Goal: Information Seeking & Learning: Learn about a topic

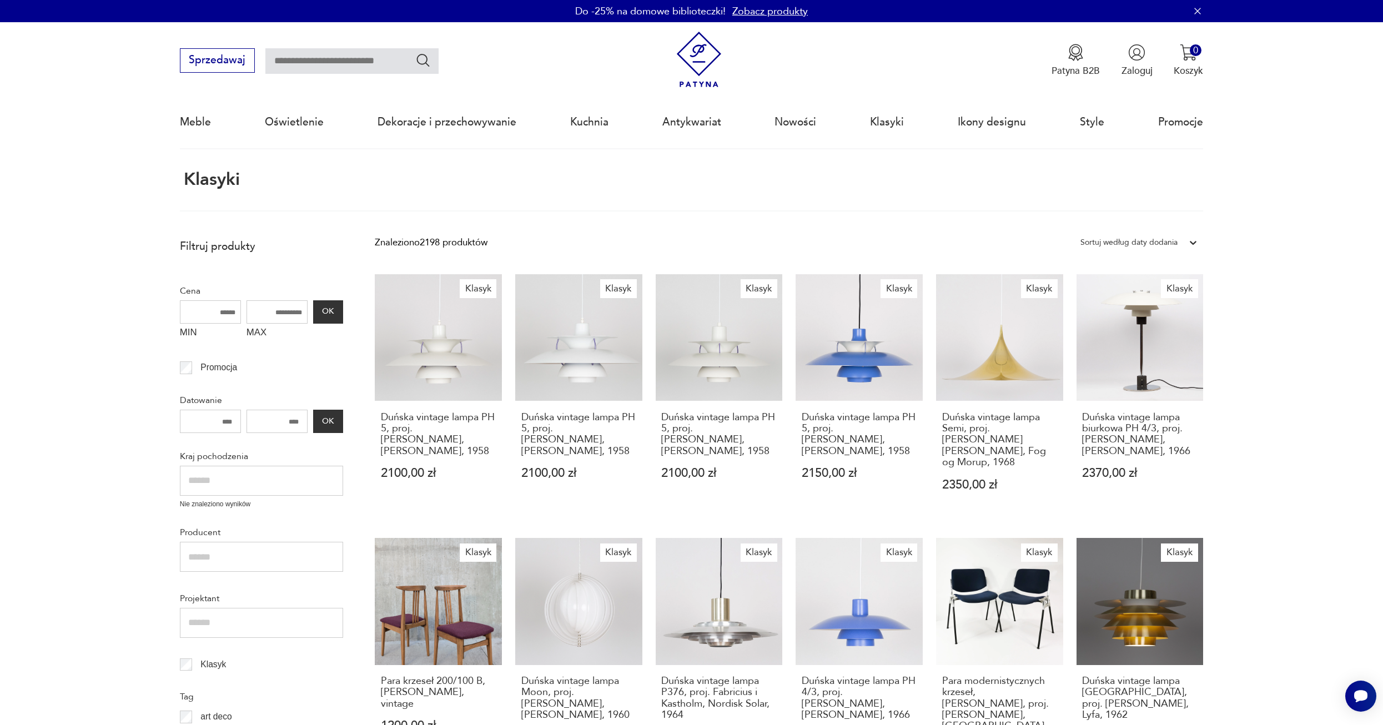
click at [301, 59] on input "text" at bounding box center [351, 61] width 173 height 26
type input "**********"
click at [415, 61] on icon "Szukaj" at bounding box center [423, 60] width 16 height 16
type input "**********"
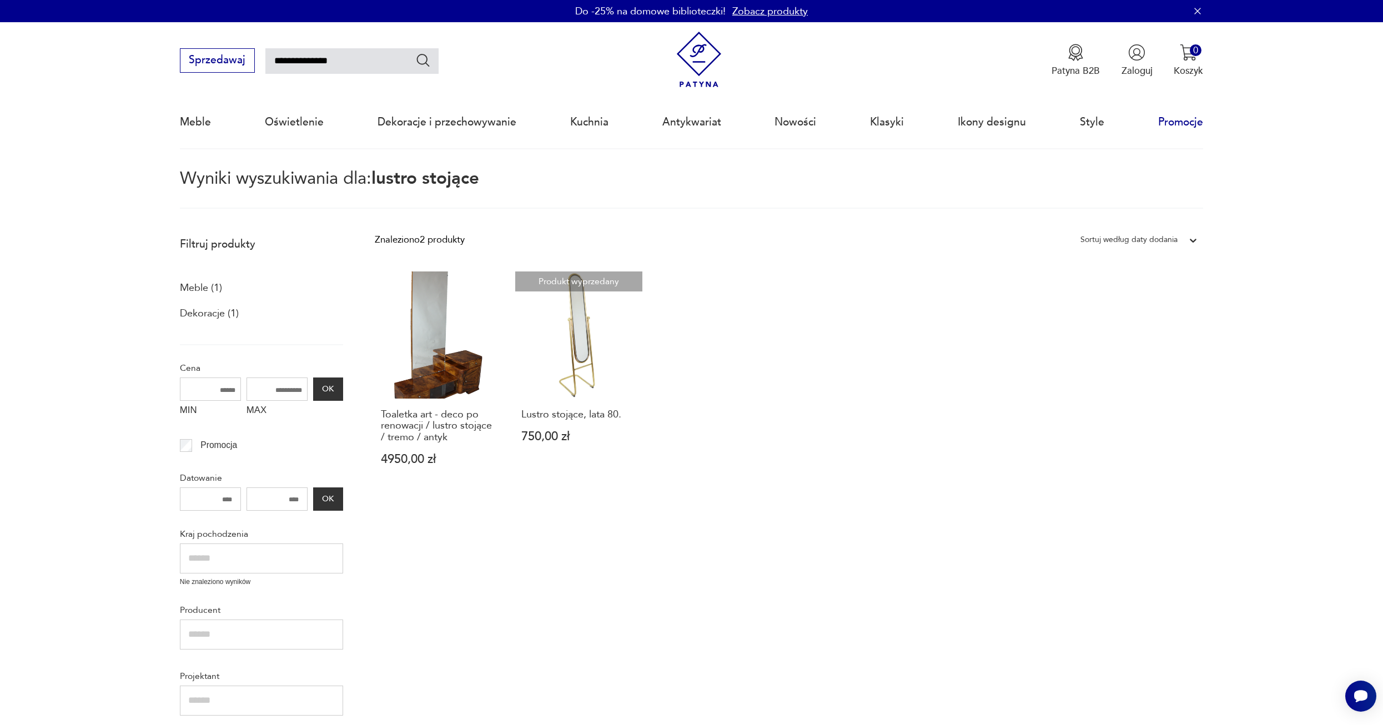
click at [1163, 124] on link "Promocje" at bounding box center [1180, 122] width 45 height 51
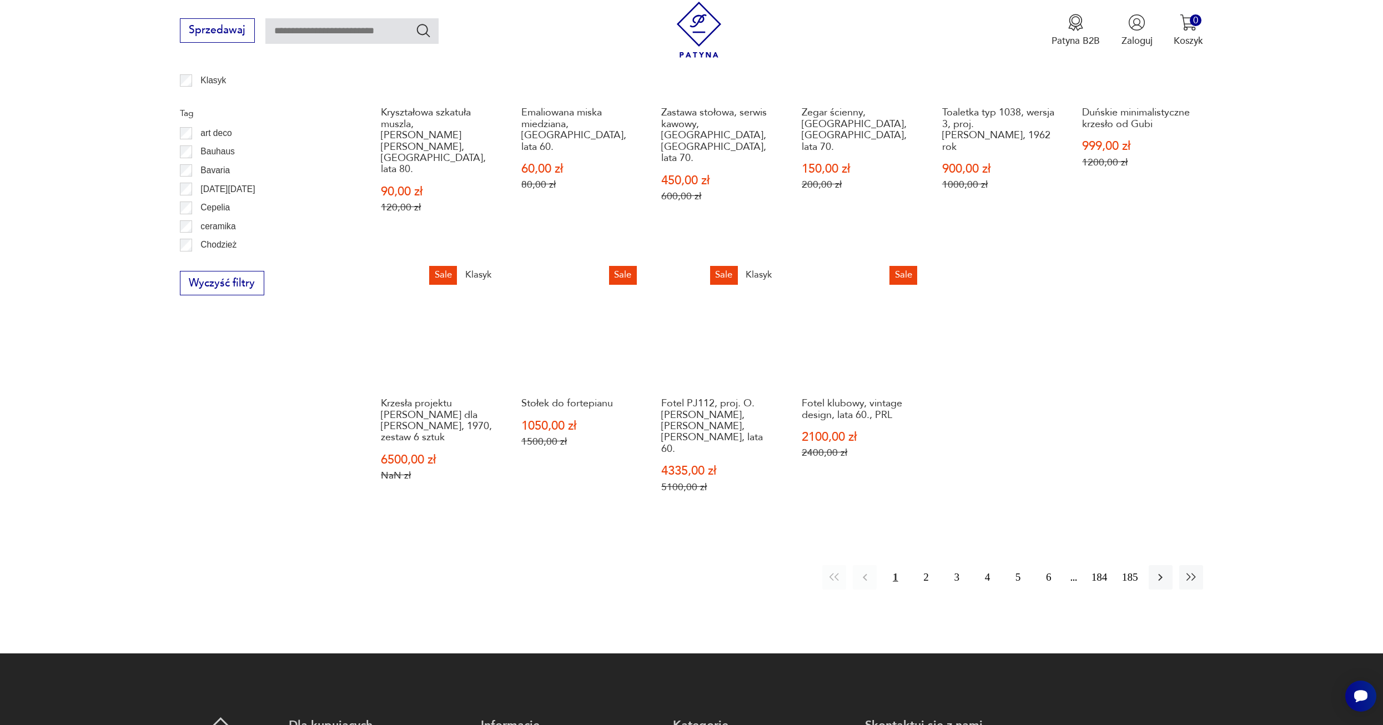
scroll to position [674, 0]
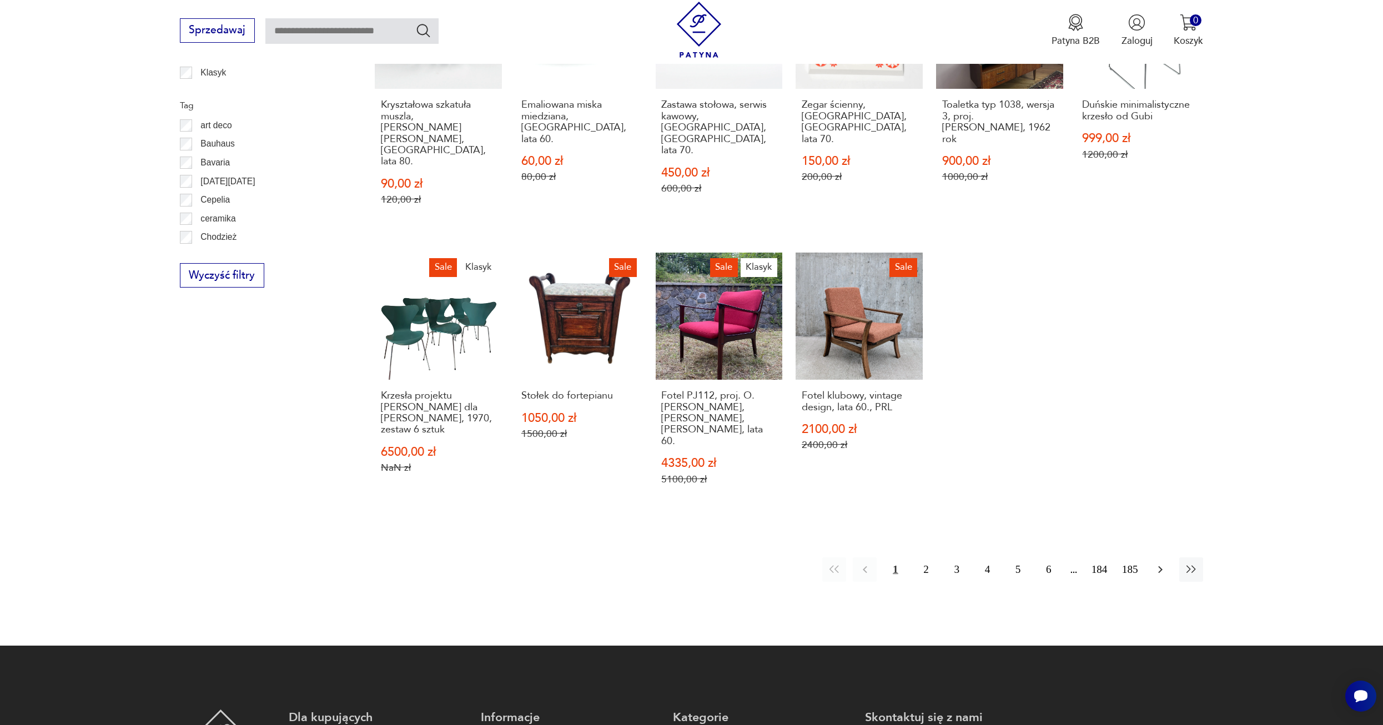
click at [1161, 563] on icon "button" at bounding box center [1159, 569] width 13 height 13
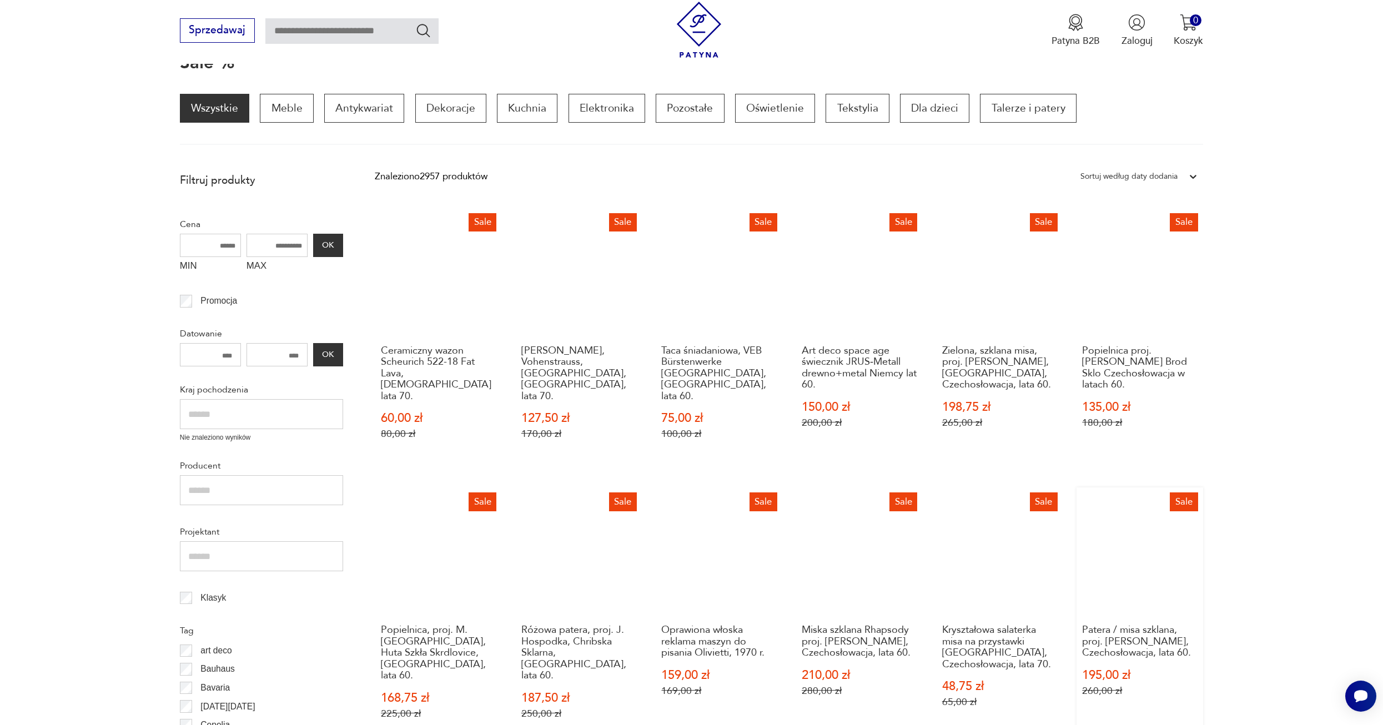
scroll to position [148, 0]
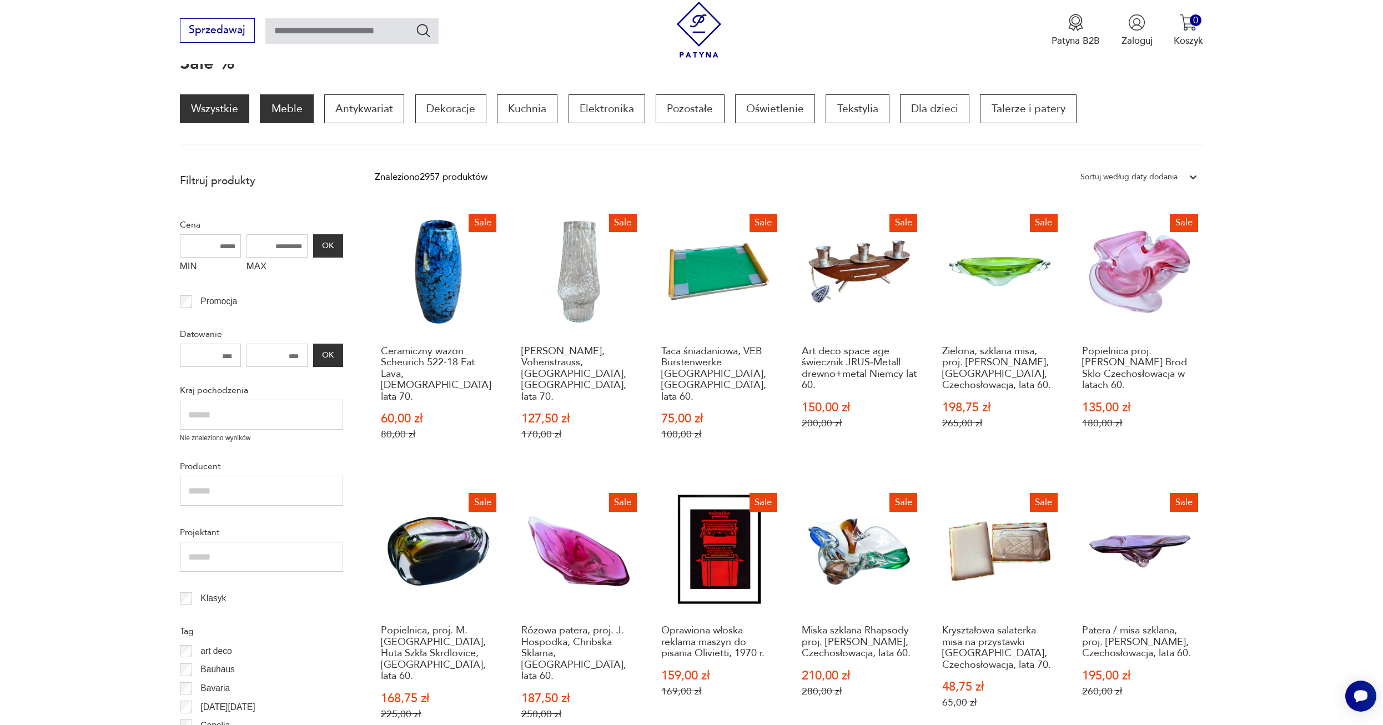
click at [303, 102] on p "Meble" at bounding box center [286, 108] width 53 height 29
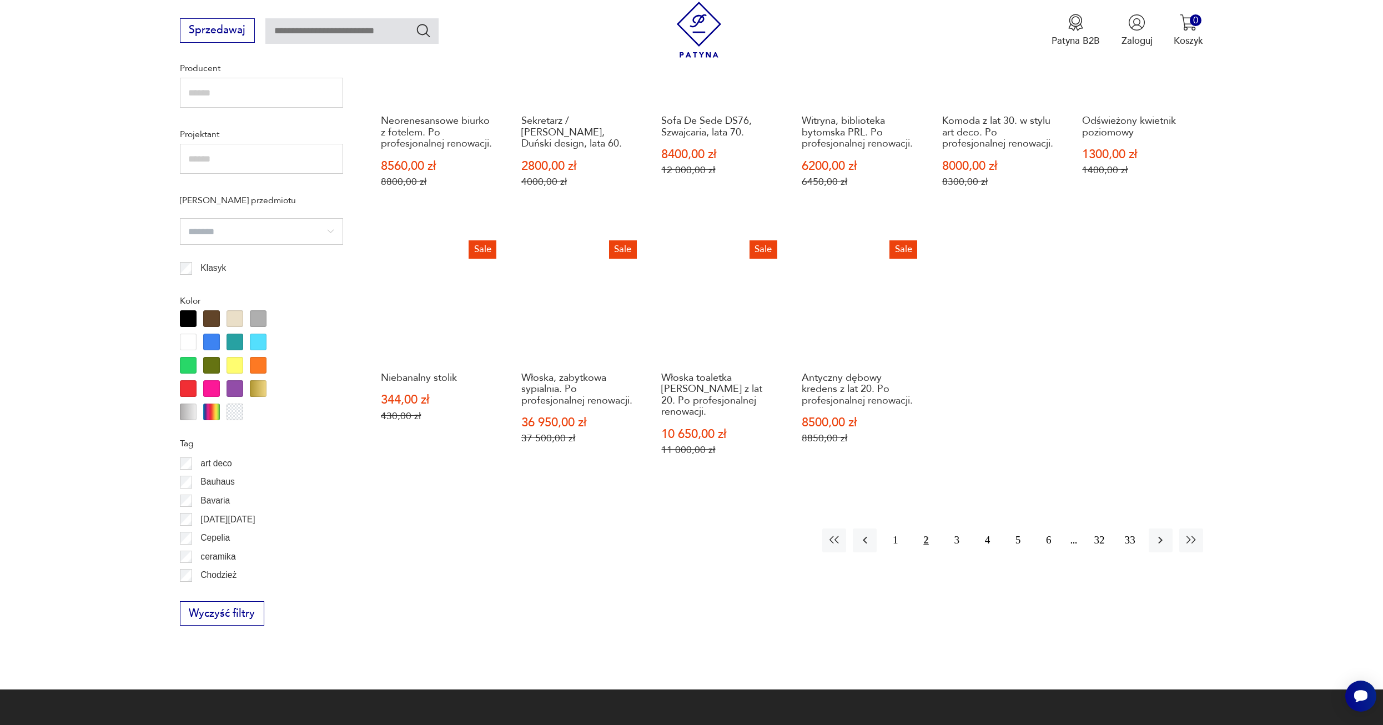
scroll to position [859, 0]
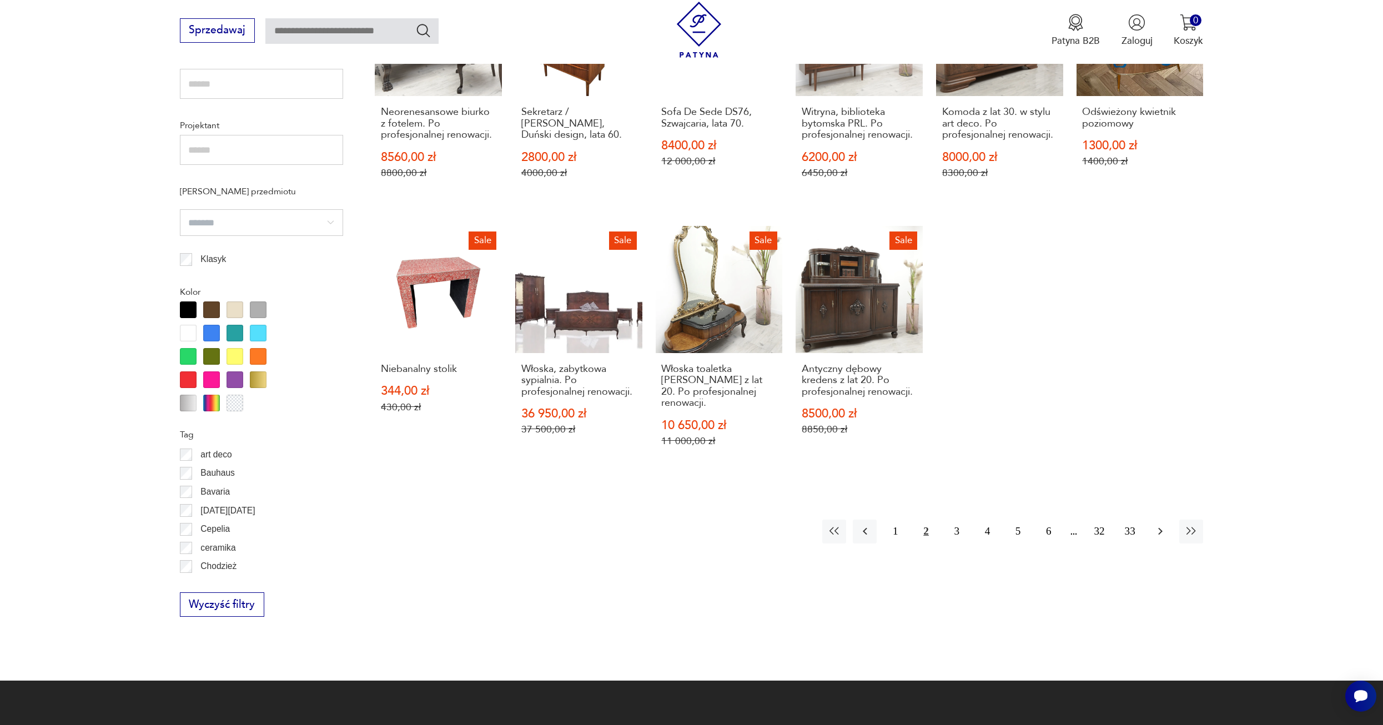
click at [1163, 525] on icon "button" at bounding box center [1159, 531] width 13 height 13
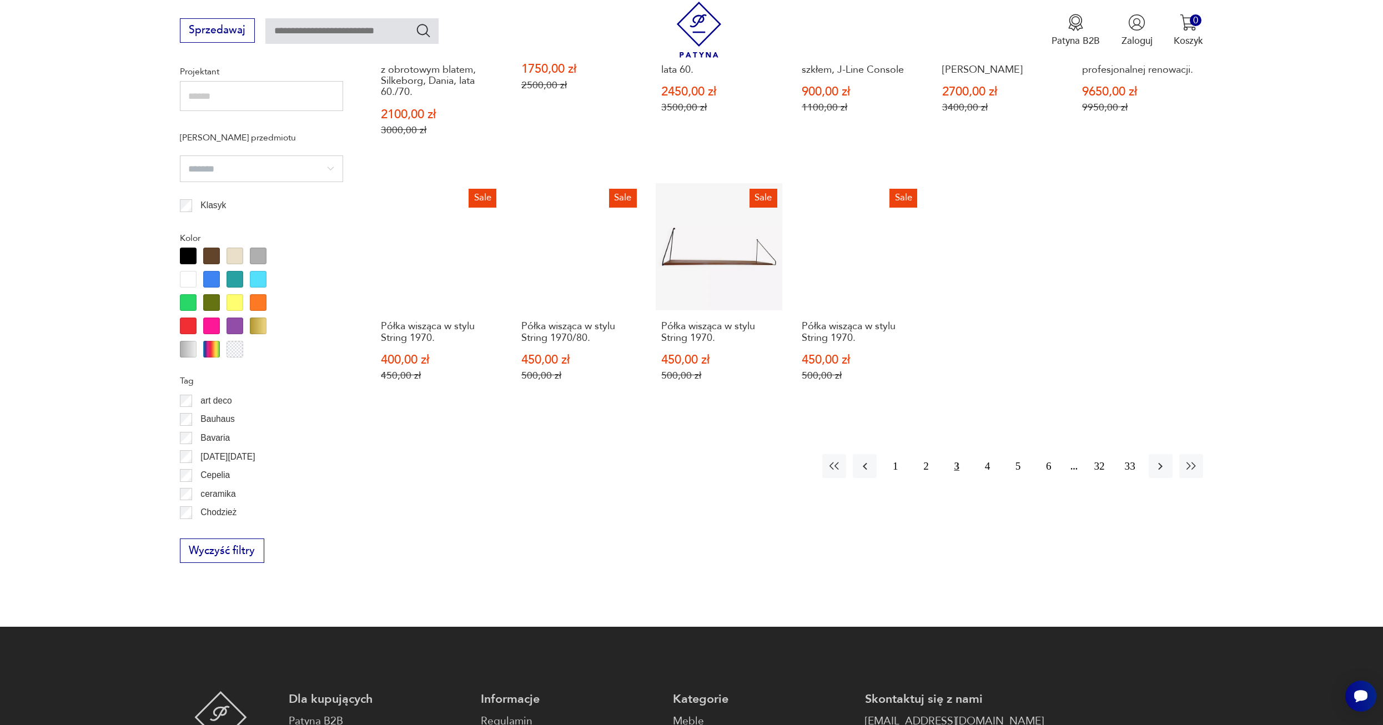
scroll to position [940, 0]
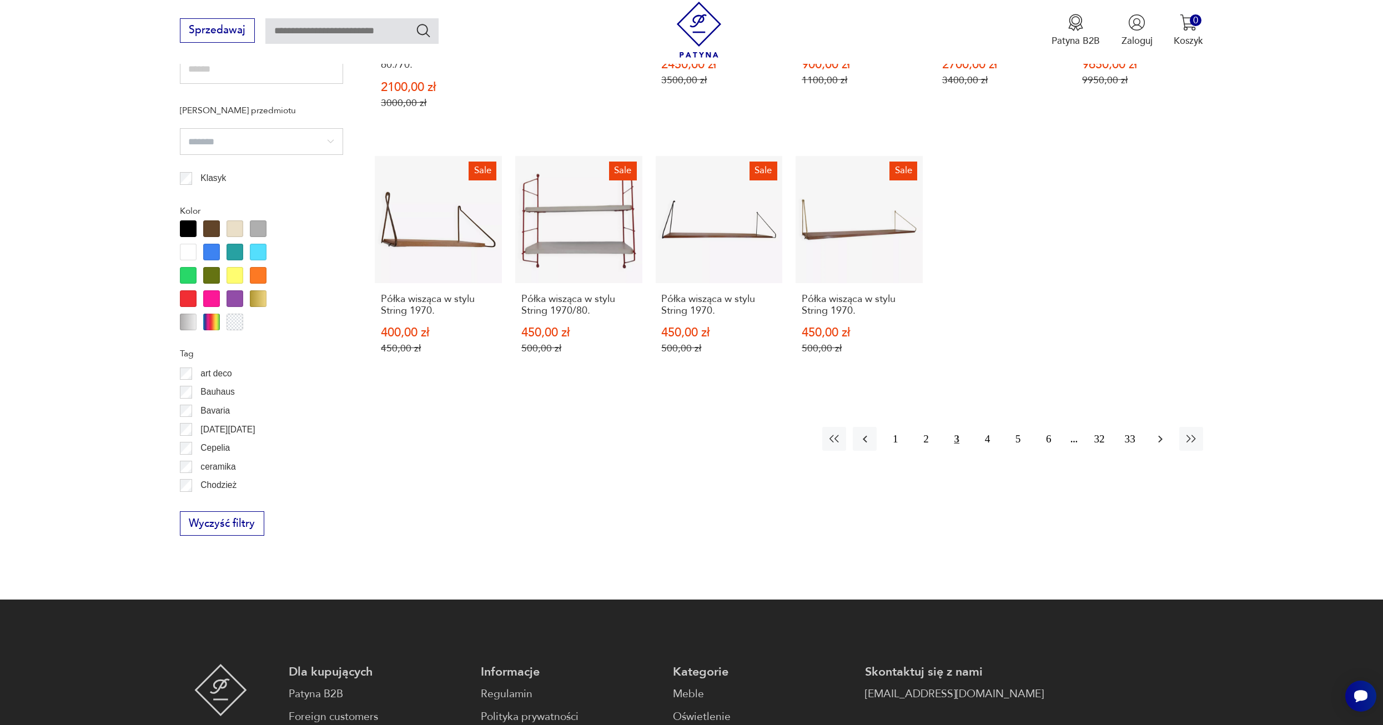
click at [1162, 441] on icon "button" at bounding box center [1159, 438] width 13 height 13
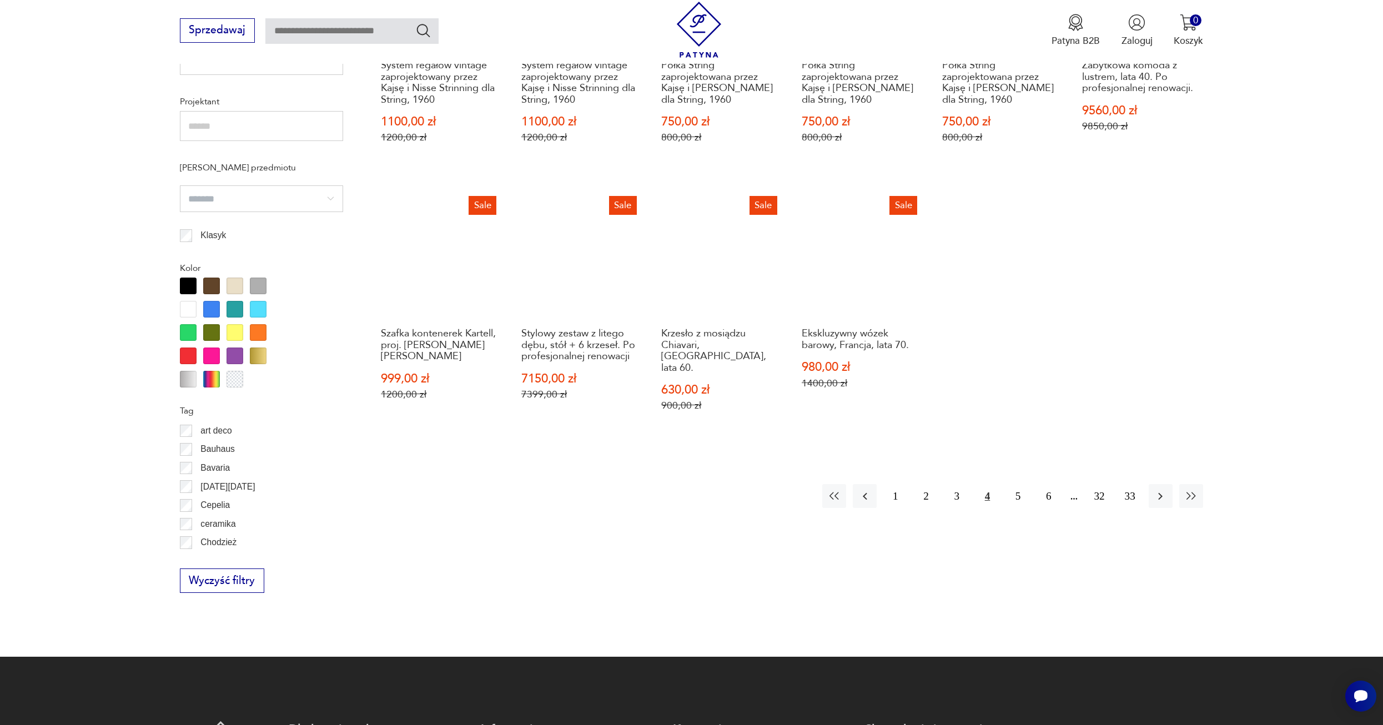
scroll to position [885, 0]
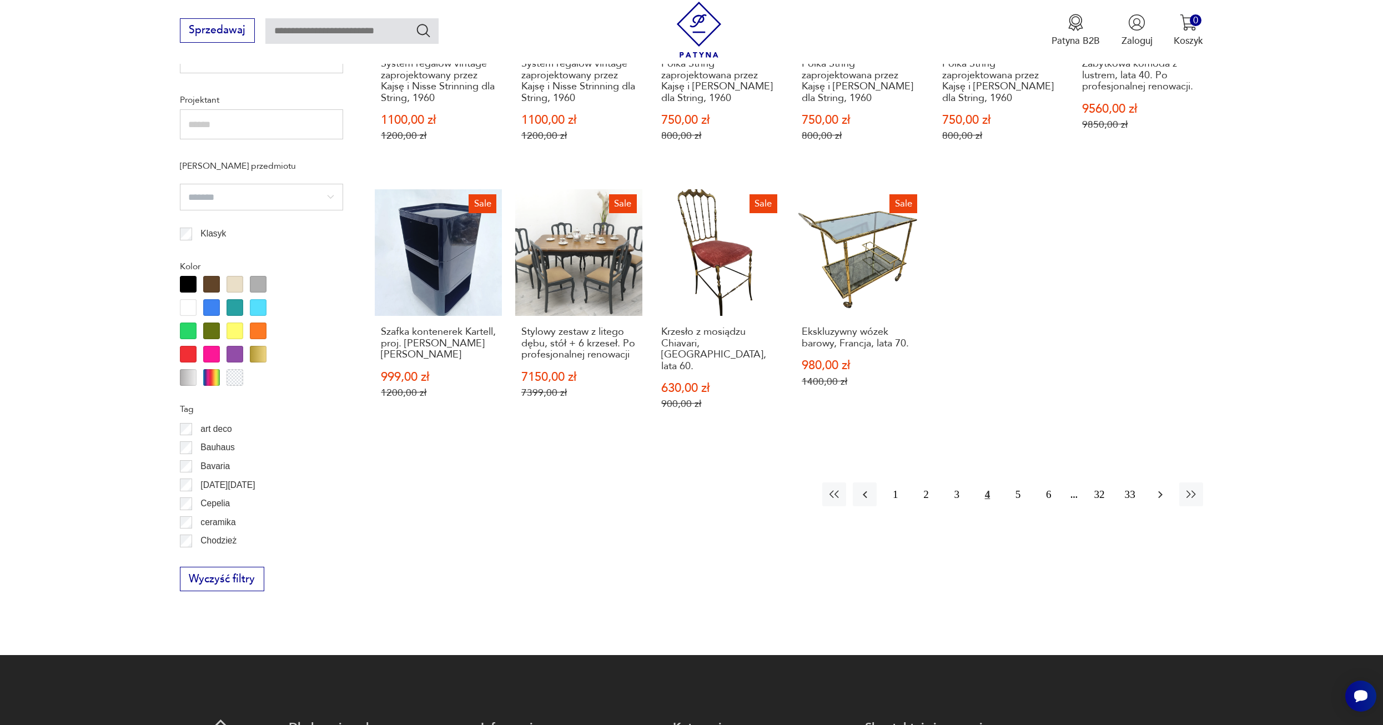
click at [1154, 488] on icon "button" at bounding box center [1159, 494] width 13 height 13
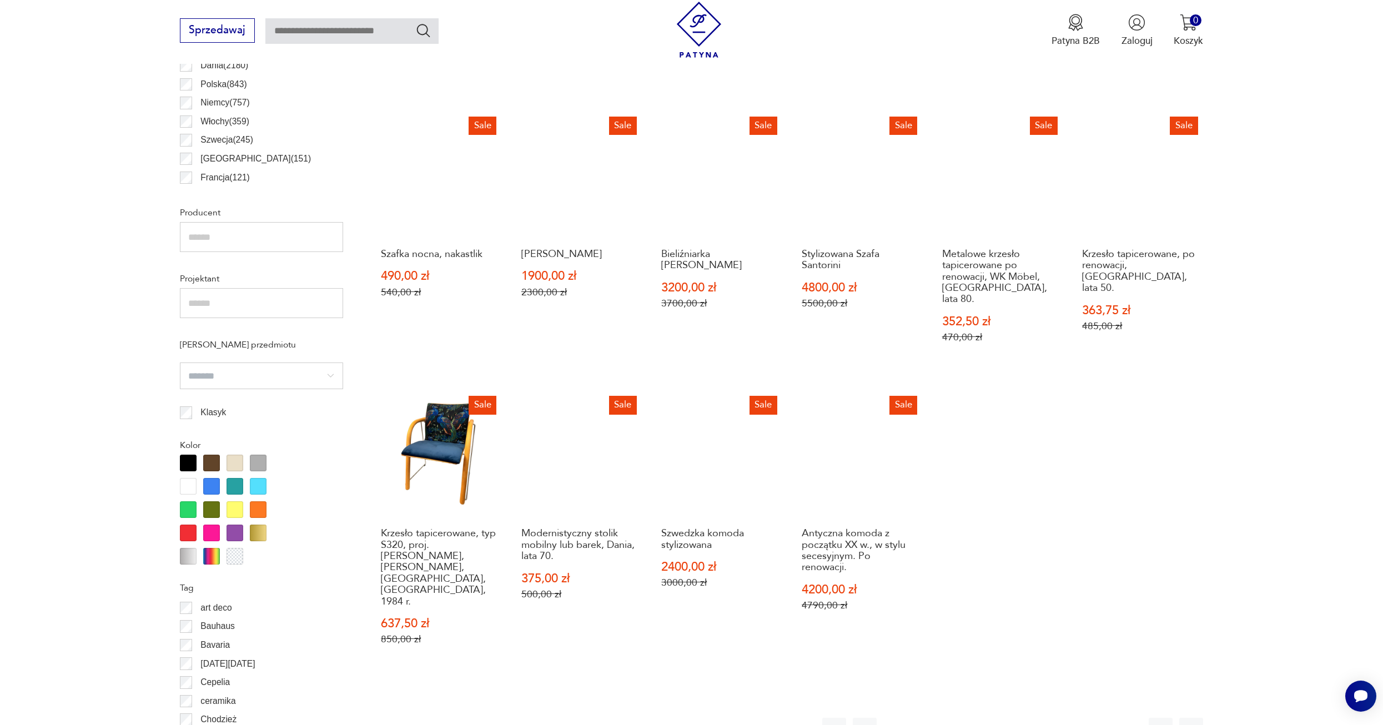
scroll to position [718, 0]
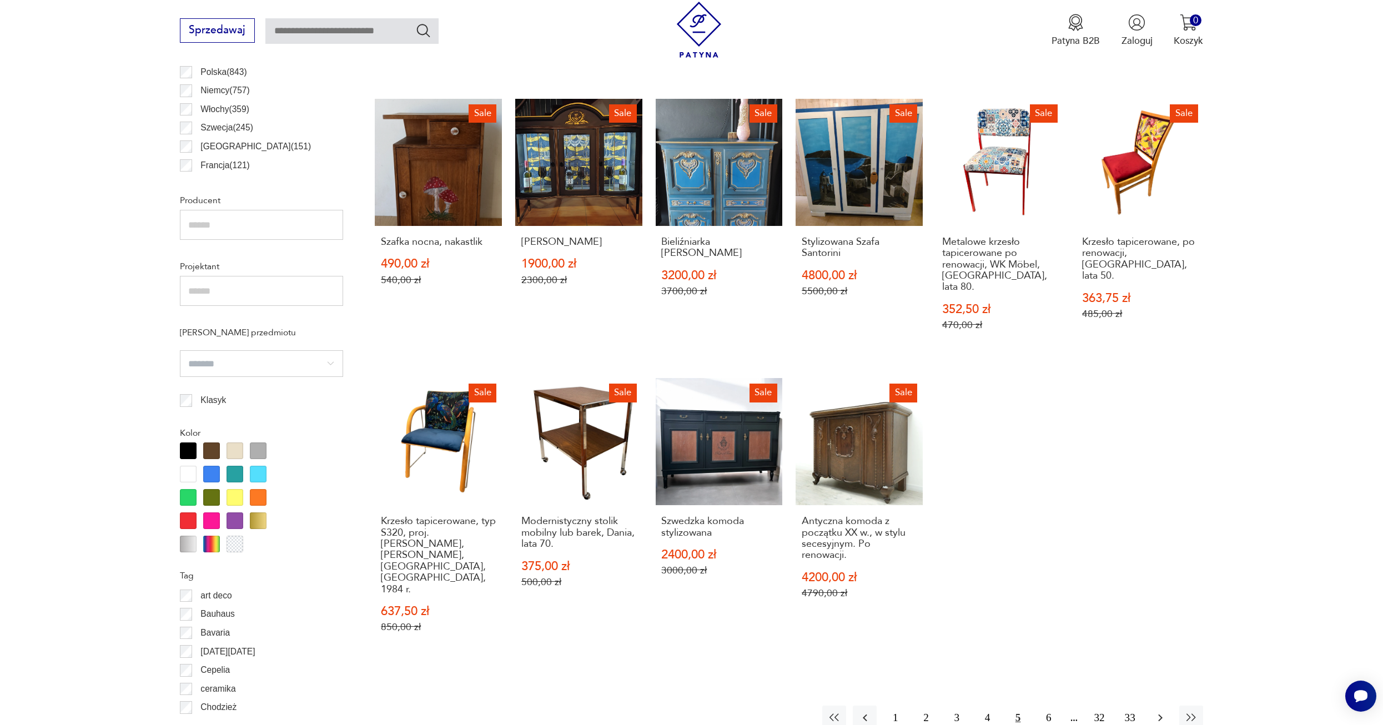
click at [1157, 711] on icon "button" at bounding box center [1159, 717] width 13 height 13
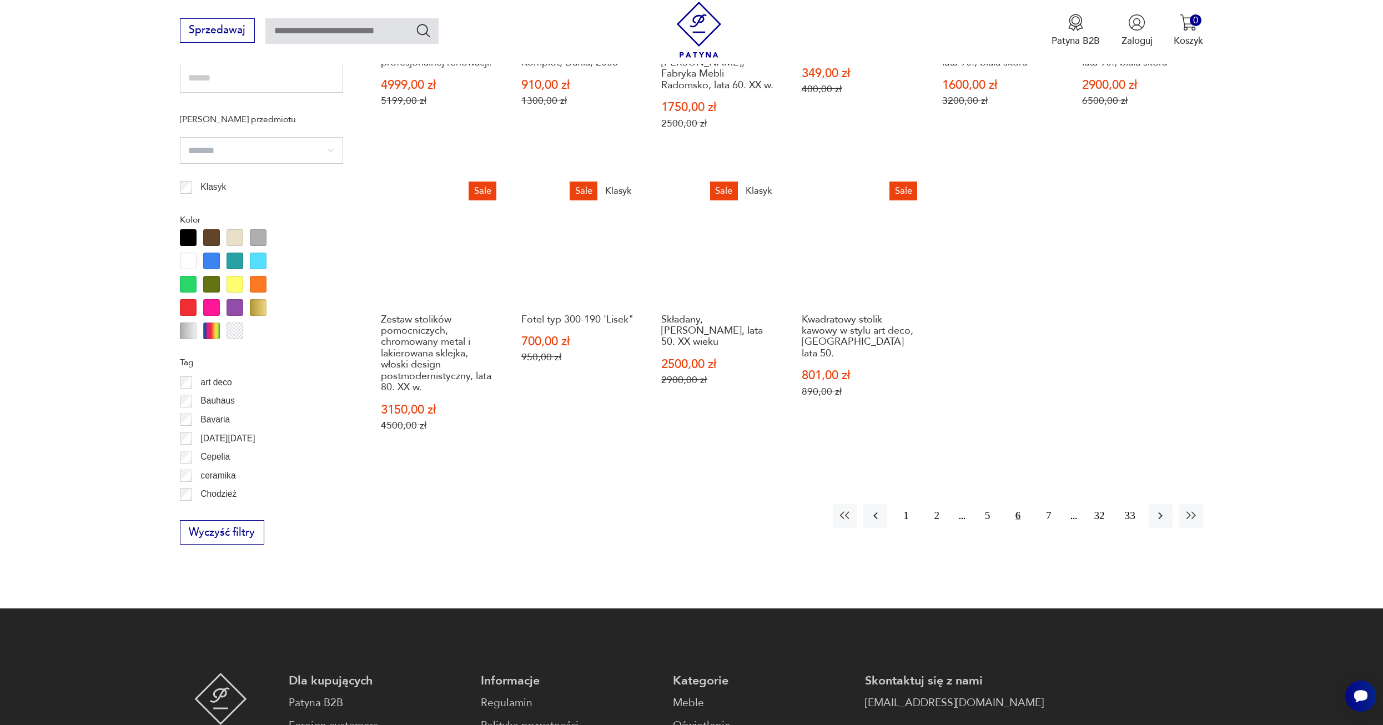
scroll to position [940, 0]
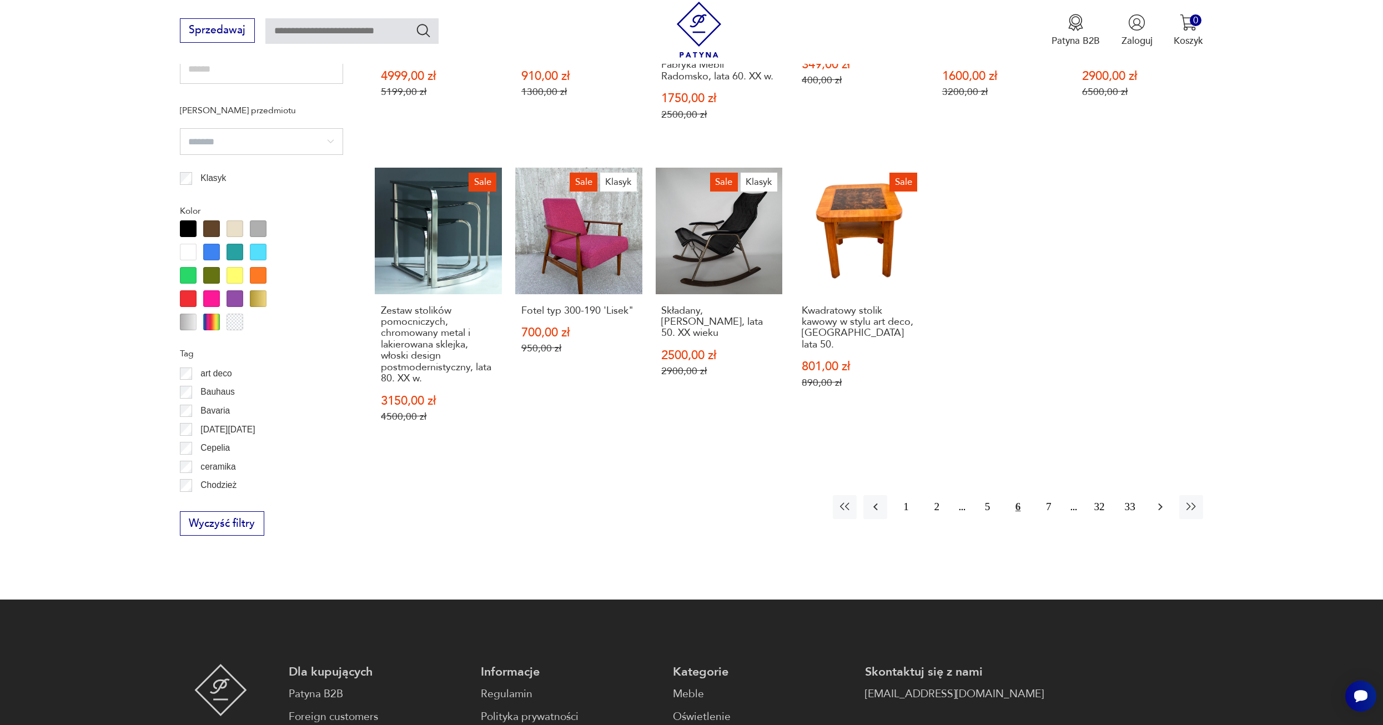
click at [1161, 500] on icon "button" at bounding box center [1159, 506] width 13 height 13
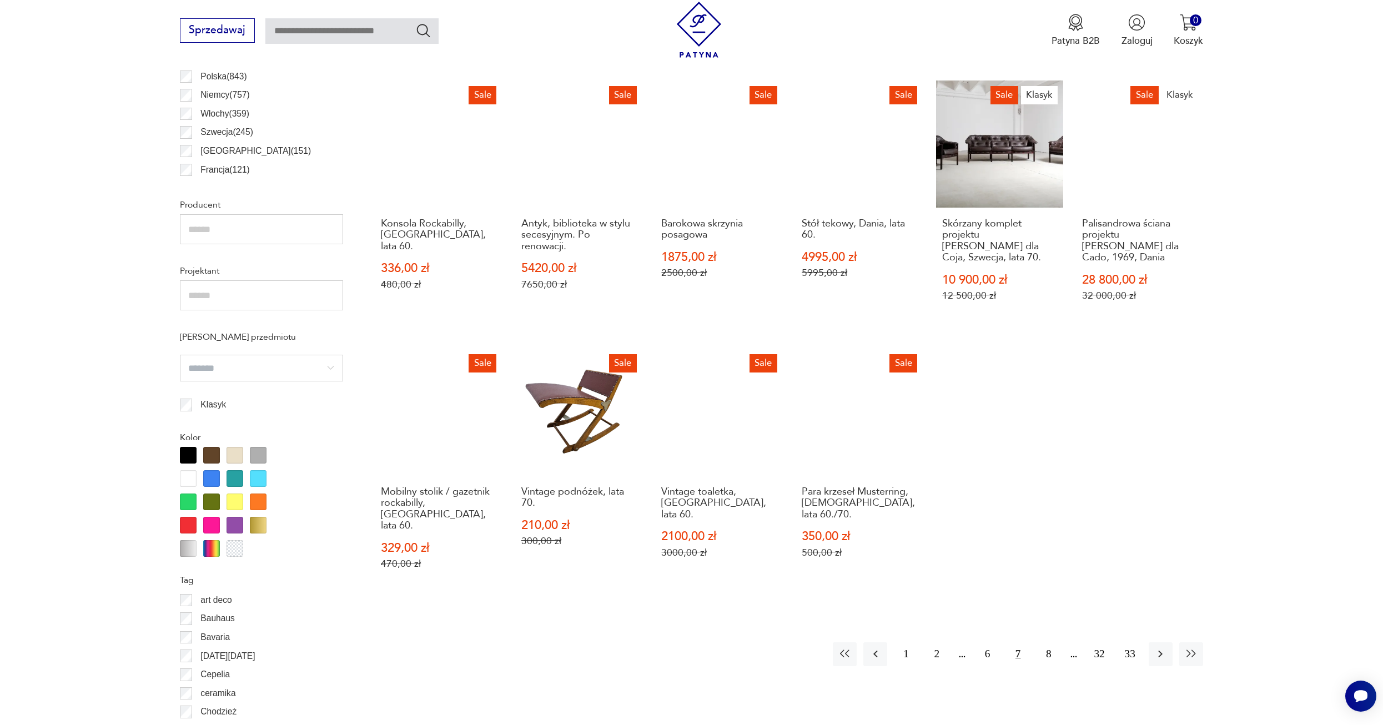
scroll to position [718, 0]
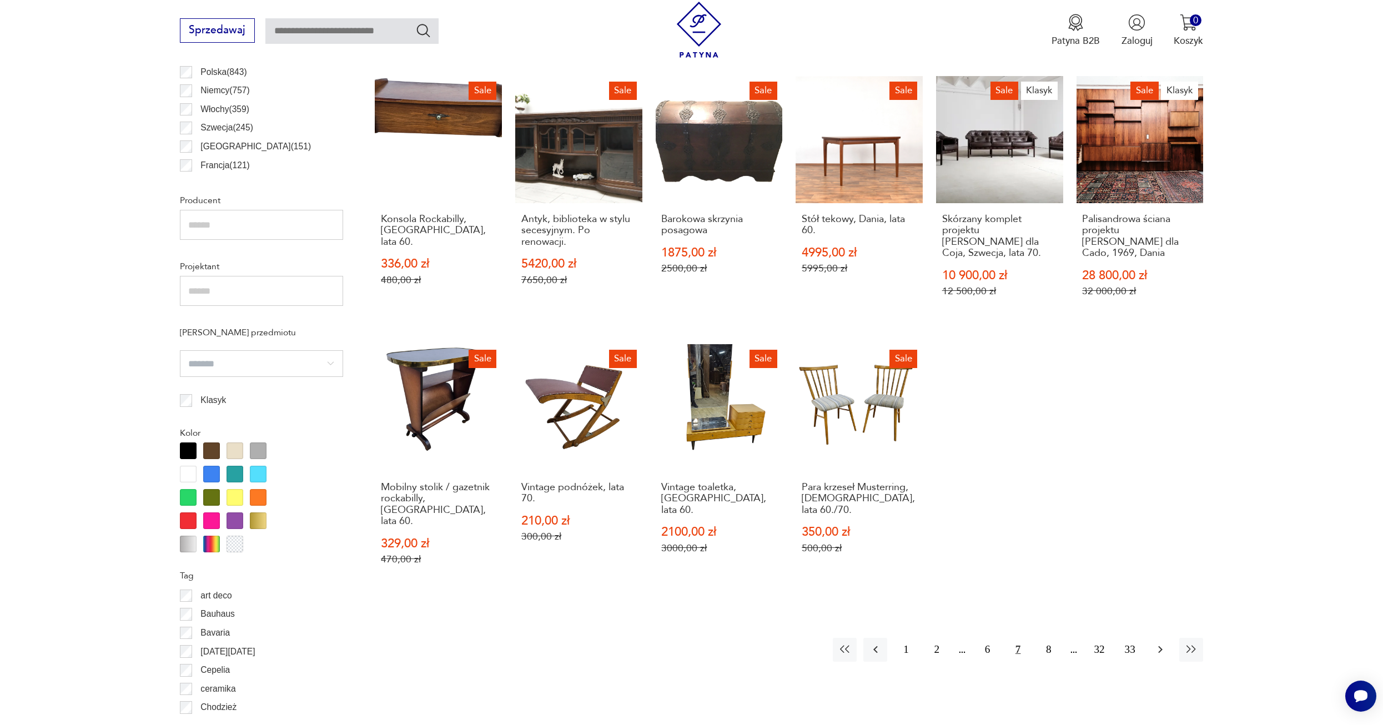
click at [1157, 643] on icon "button" at bounding box center [1159, 649] width 13 height 13
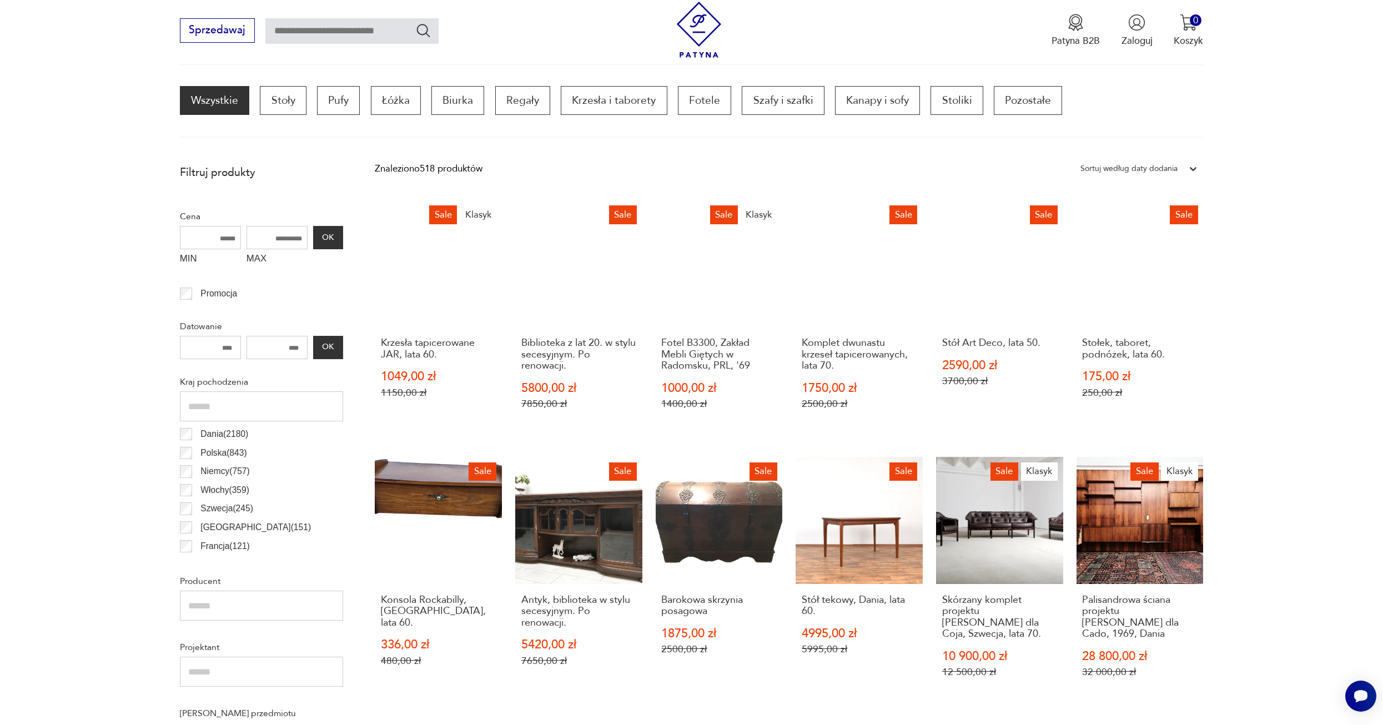
scroll to position [330, 0]
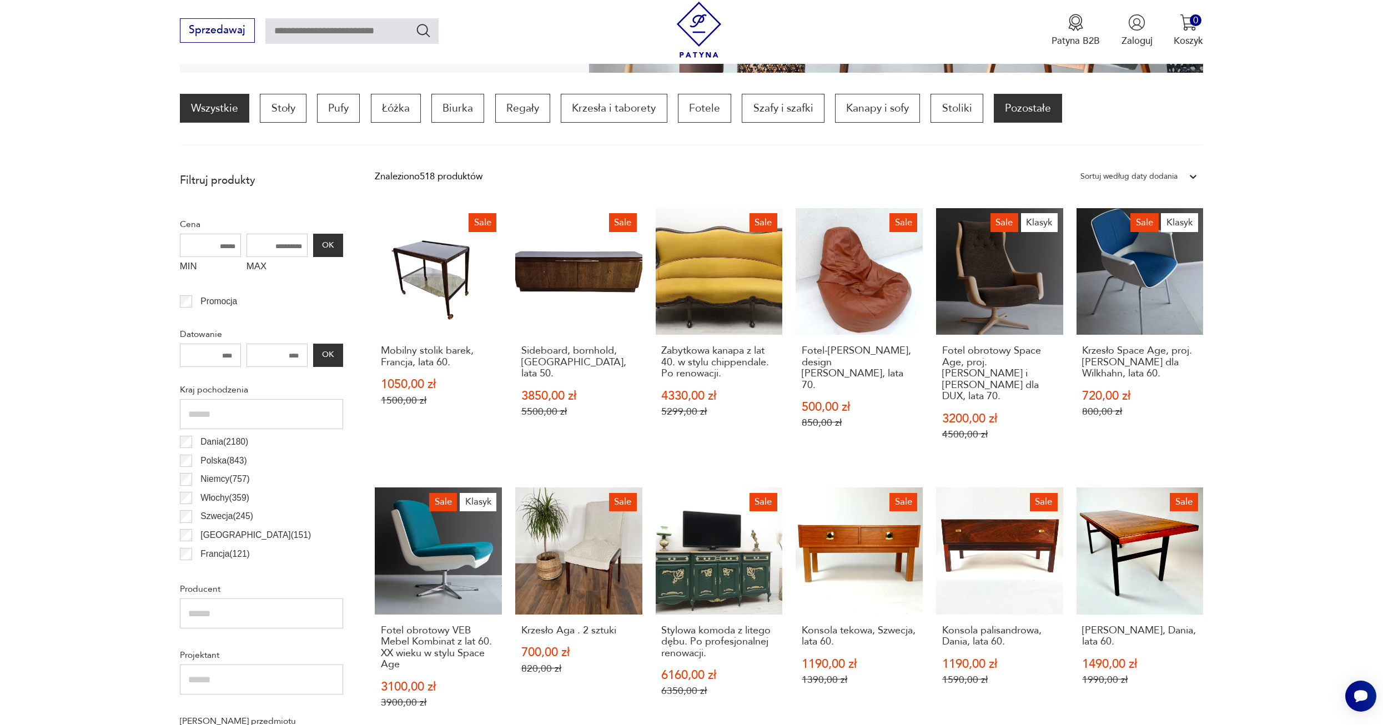
click at [1031, 106] on p "Pozostałe" at bounding box center [1028, 108] width 68 height 29
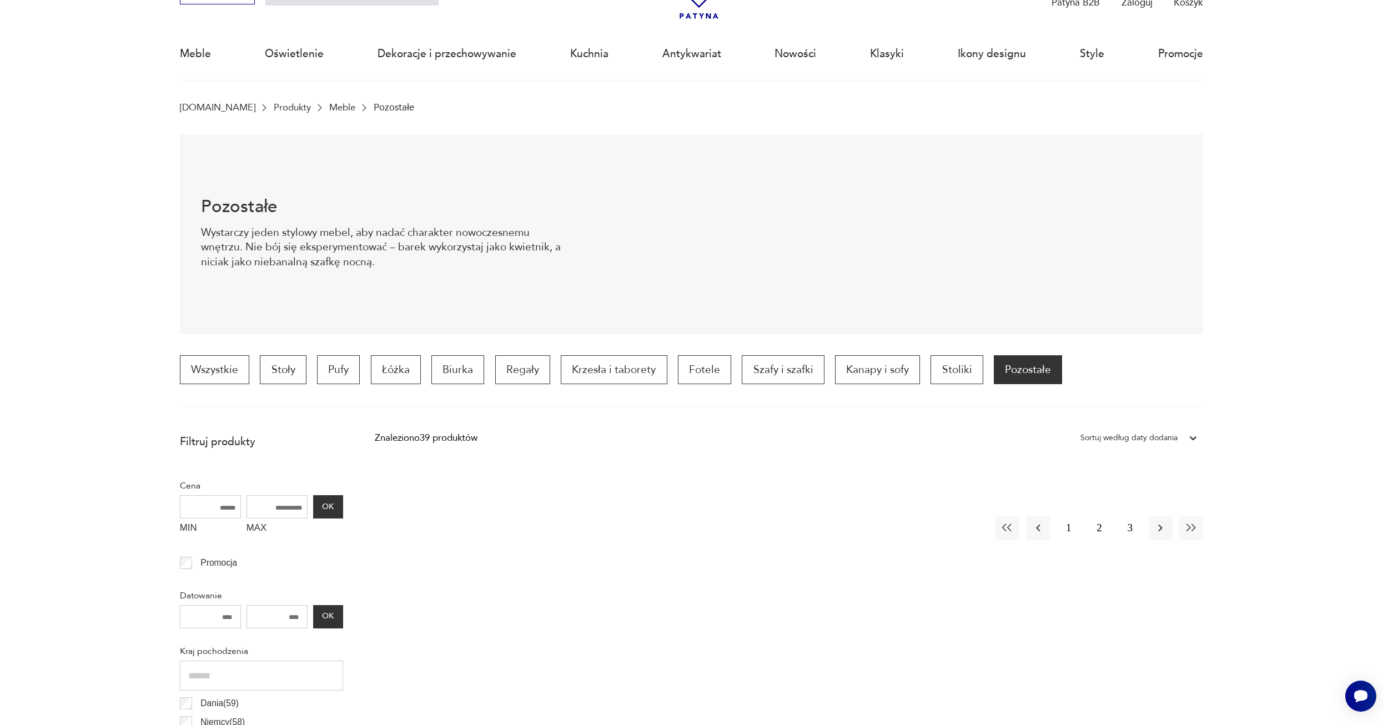
scroll to position [52, 0]
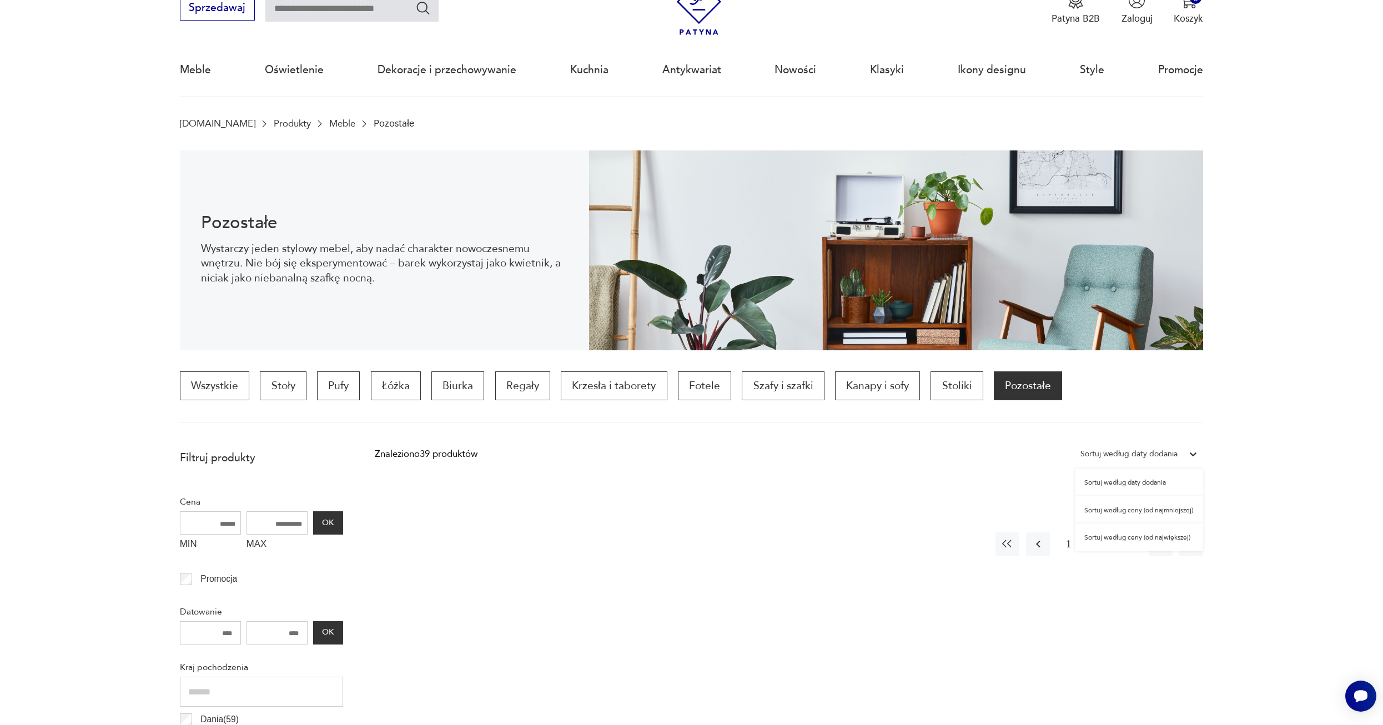
click at [1191, 453] on icon at bounding box center [1193, 454] width 7 height 4
click at [1175, 512] on div "Sortuj według ceny (od najmniejszej)" at bounding box center [1139, 510] width 128 height 28
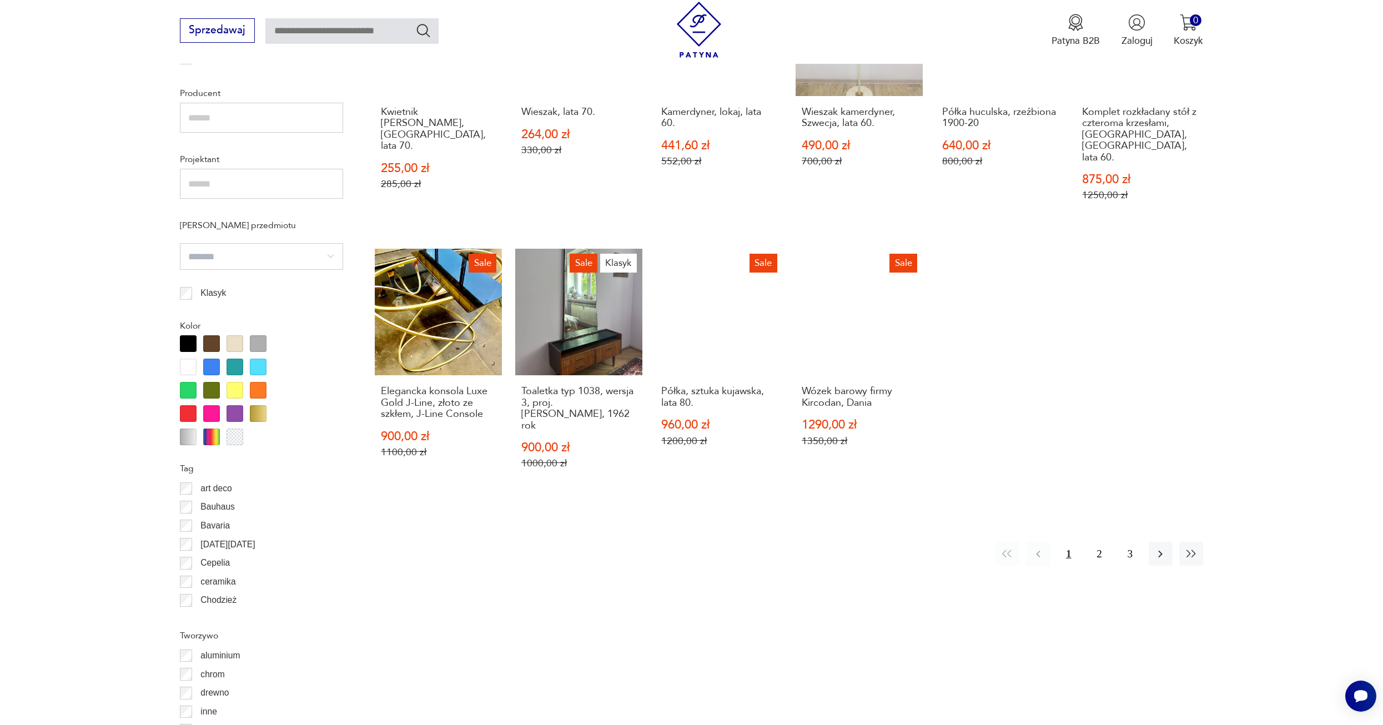
scroll to position [885, 0]
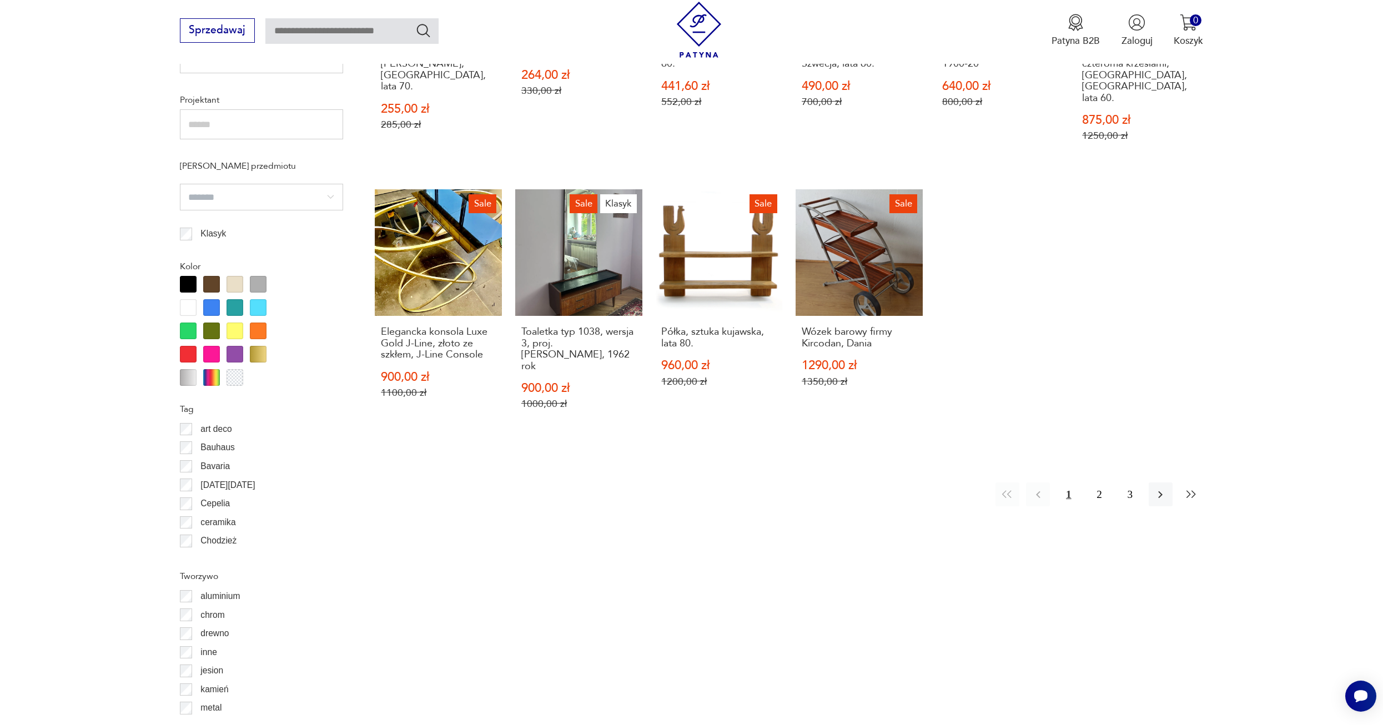
click at [1187, 488] on icon "button" at bounding box center [1191, 494] width 13 height 13
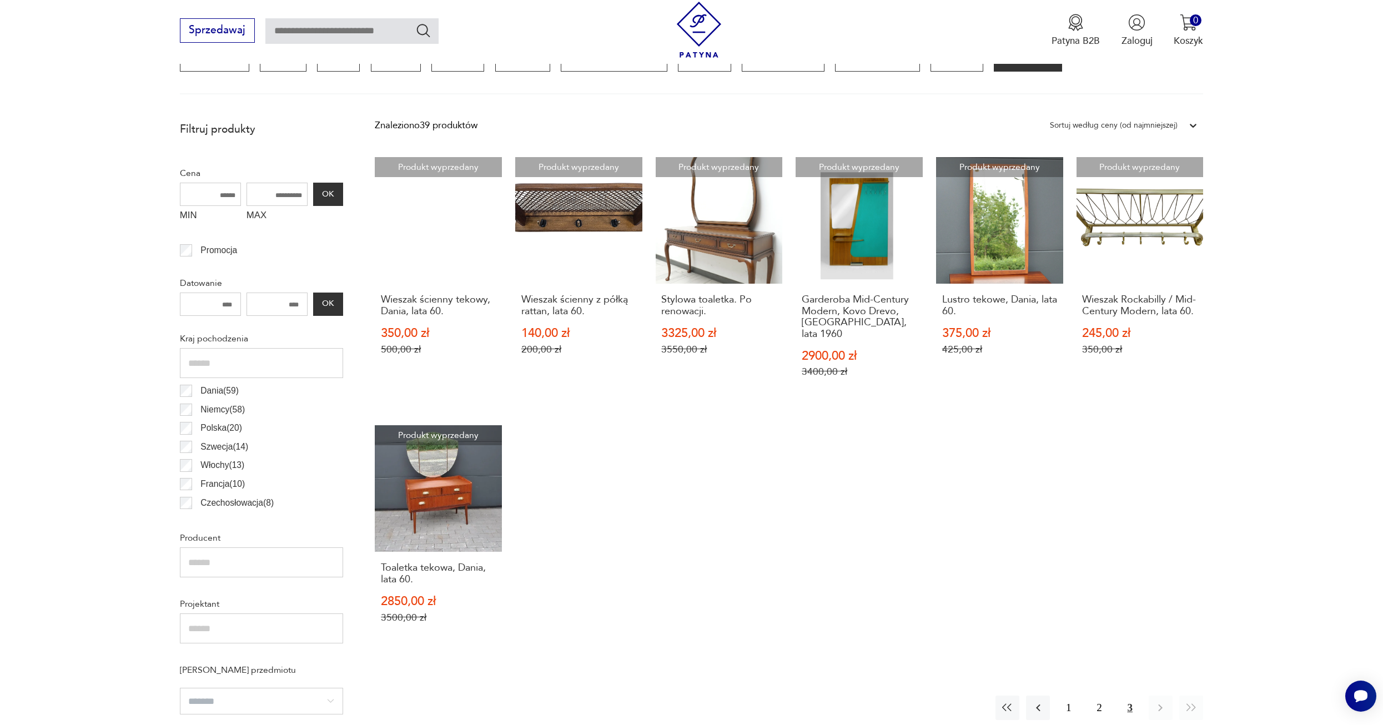
scroll to position [385, 0]
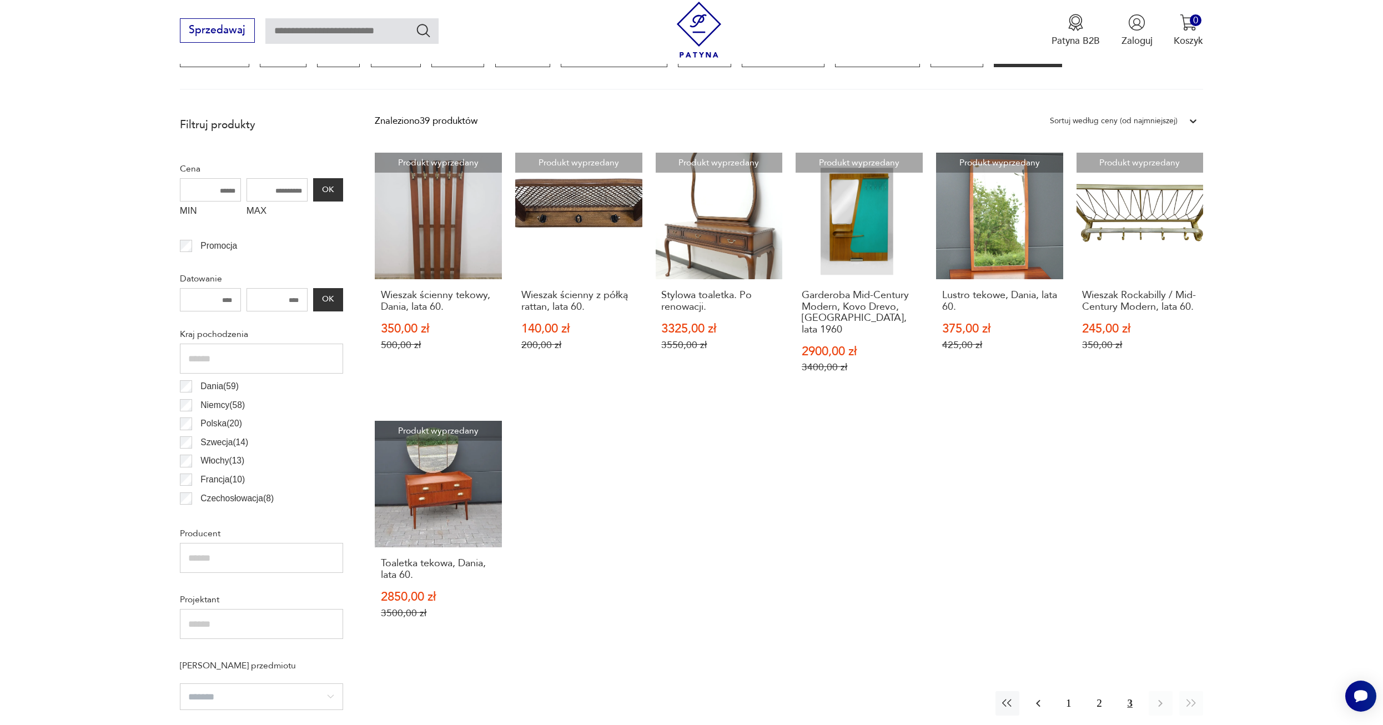
click at [1035, 697] on icon "button" at bounding box center [1037, 703] width 13 height 13
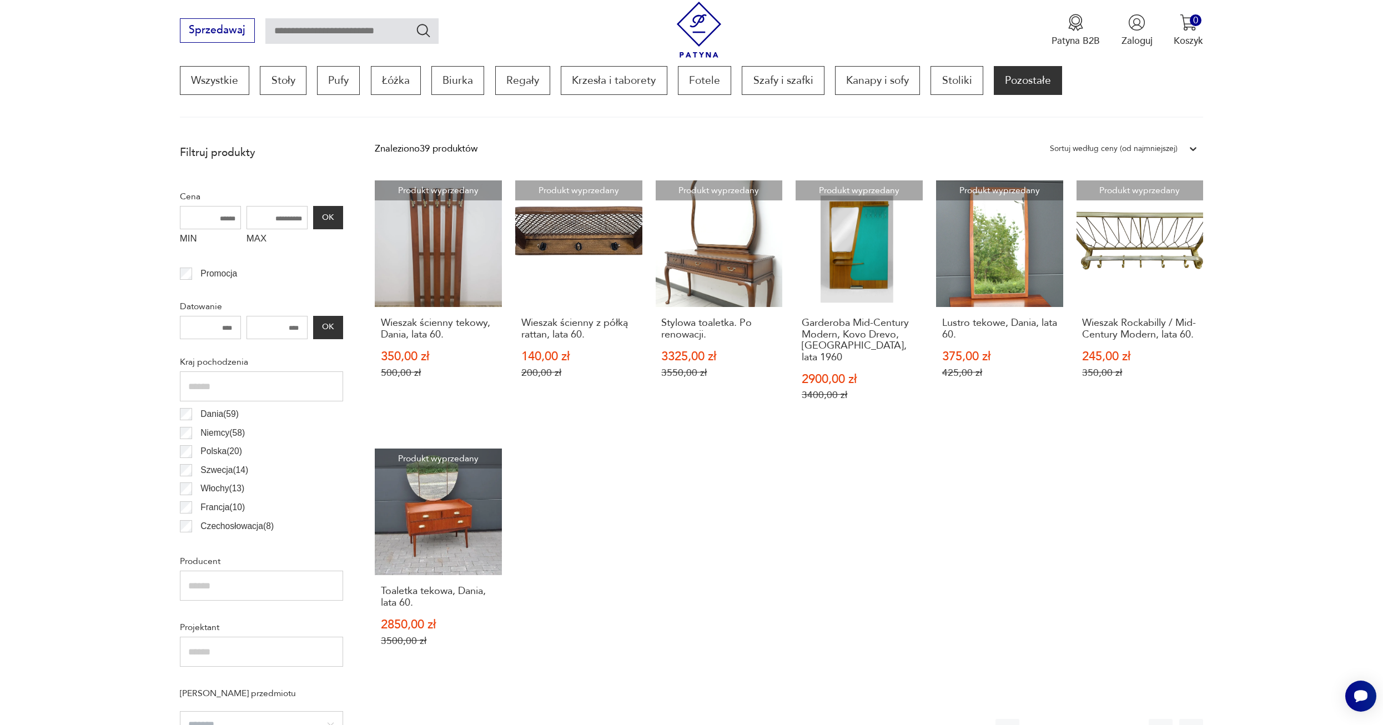
scroll to position [330, 0]
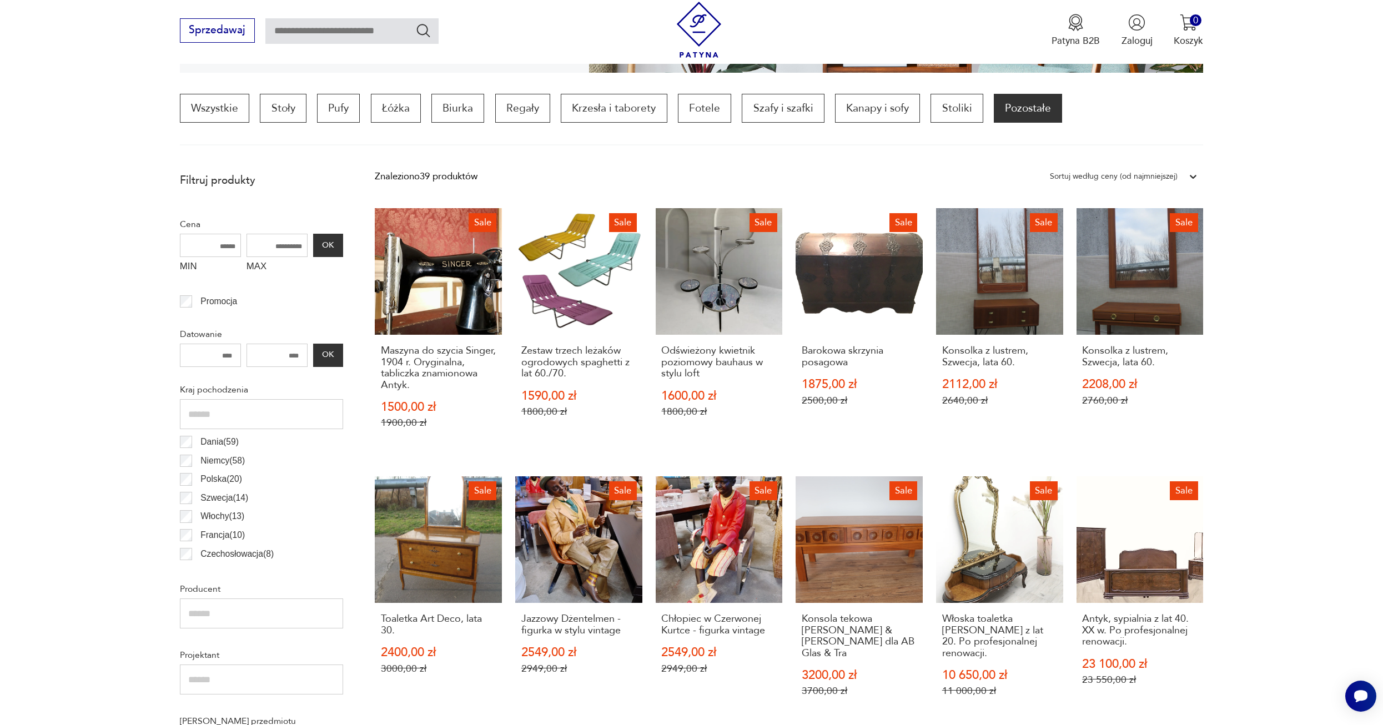
drag, startPoint x: 1034, startPoint y: 668, endPoint x: 1273, endPoint y: 433, distance: 335.6
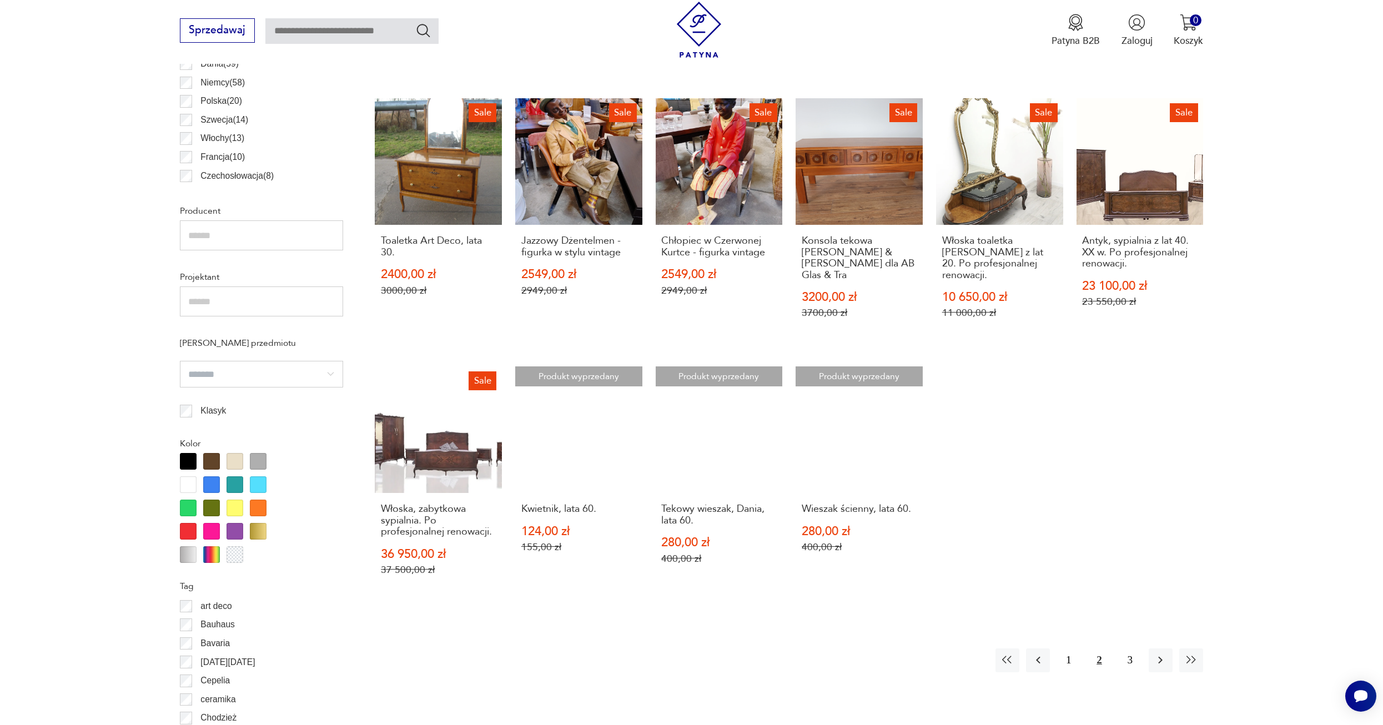
scroll to position [718, 0]
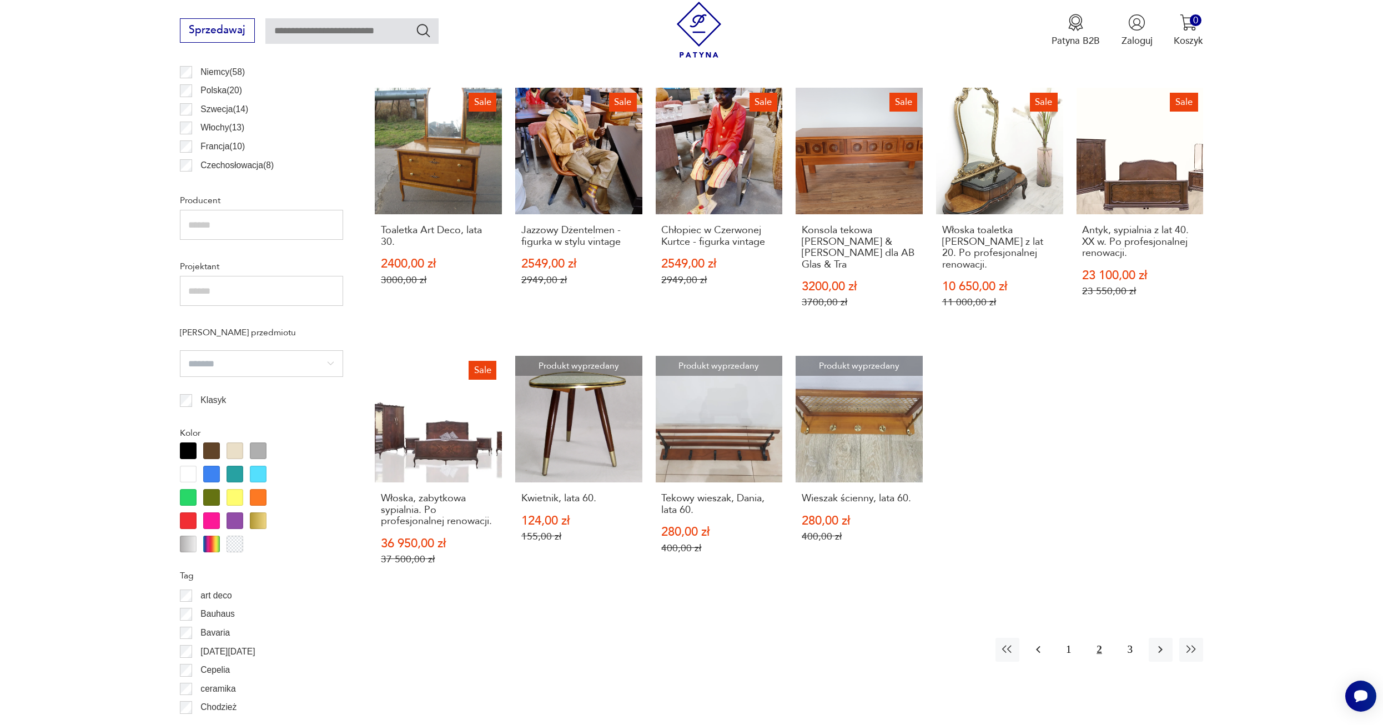
click at [1032, 645] on icon "button" at bounding box center [1037, 649] width 13 height 13
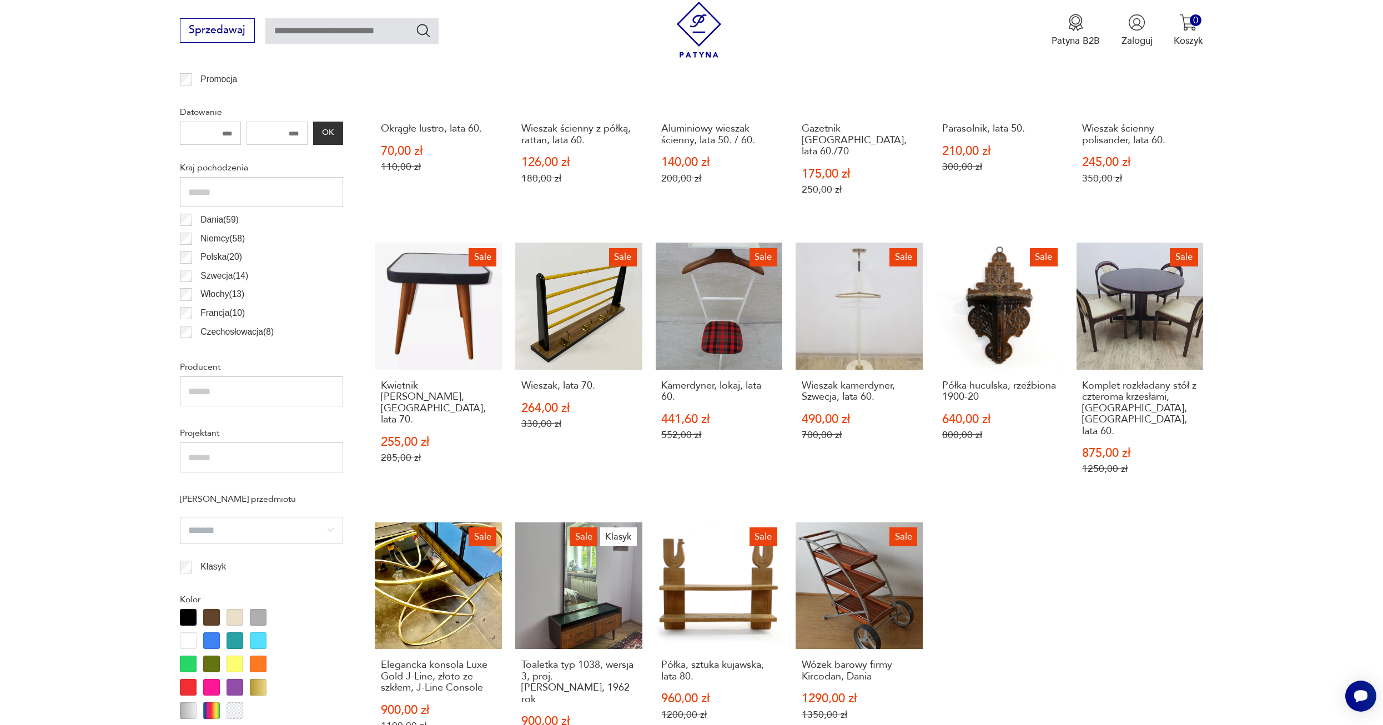
scroll to position [163, 0]
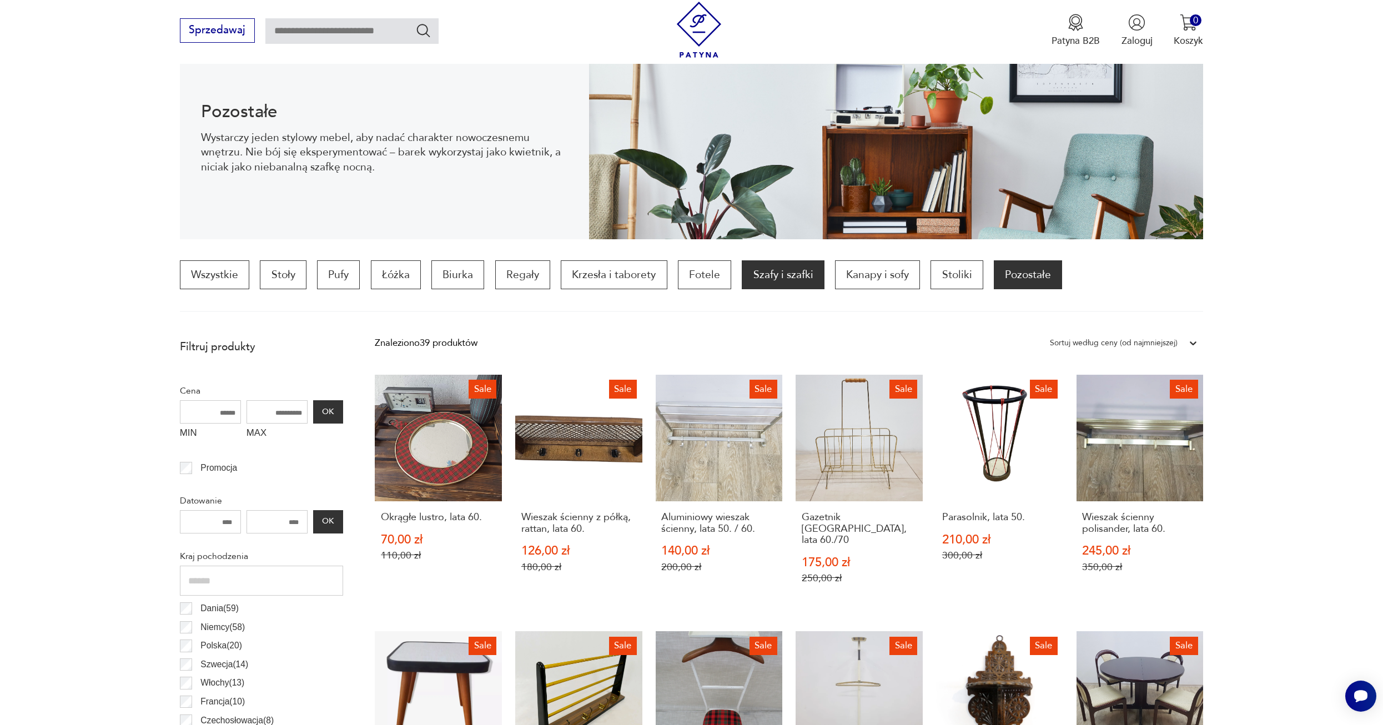
click at [785, 274] on p "Szafy i szafki" at bounding box center [783, 274] width 82 height 29
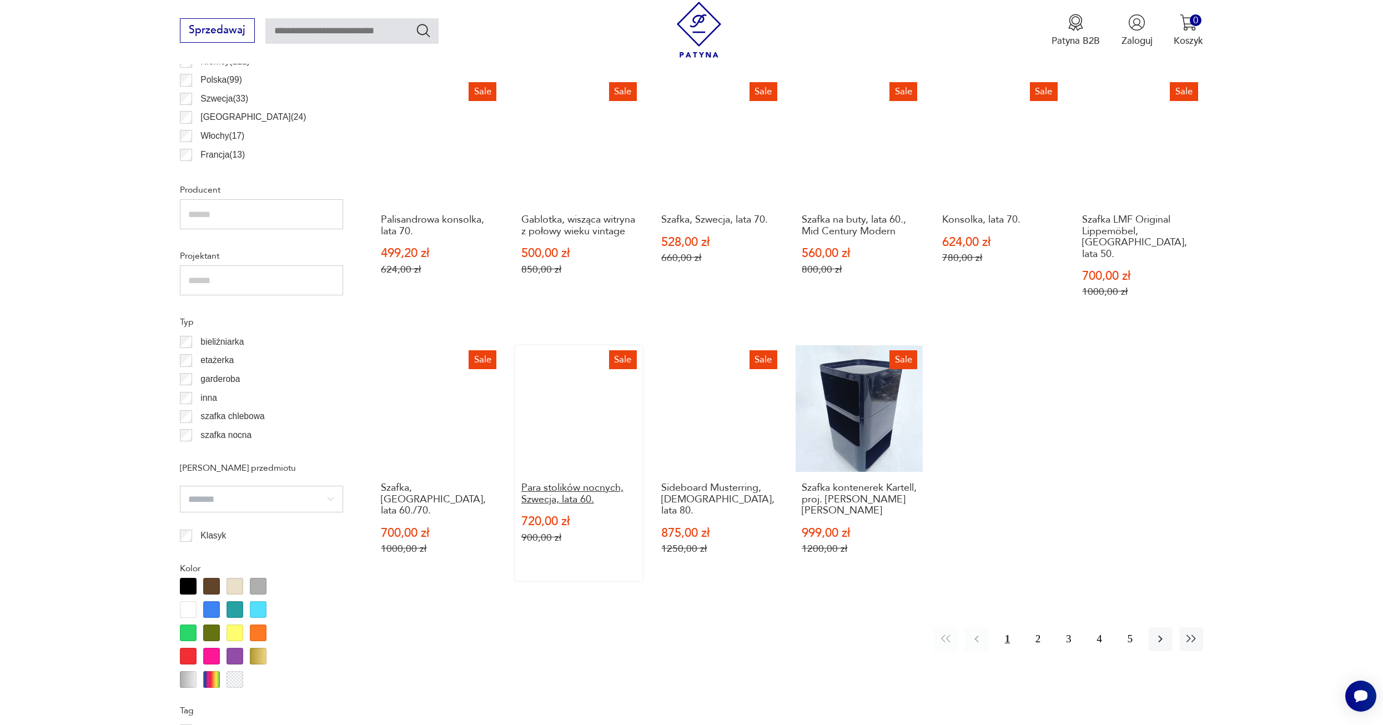
scroll to position [780, 0]
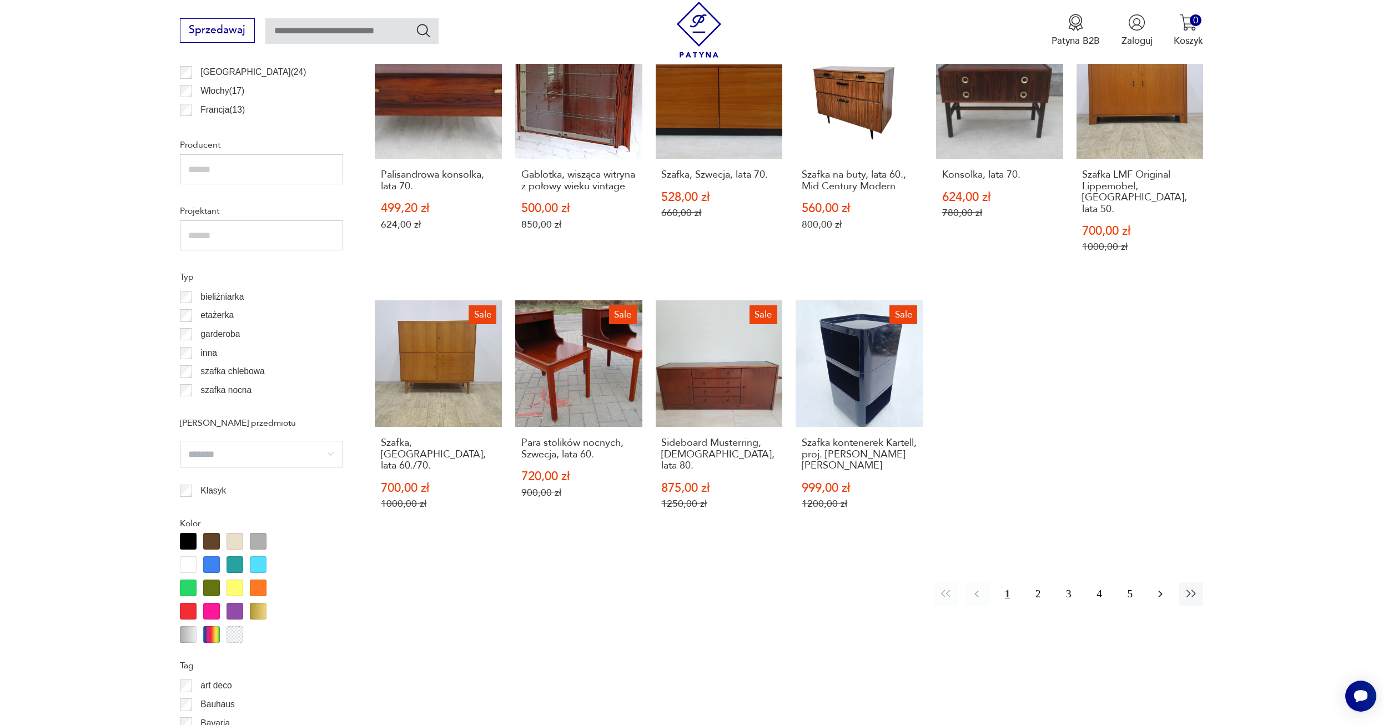
click at [1163, 587] on icon "button" at bounding box center [1159, 593] width 13 height 13
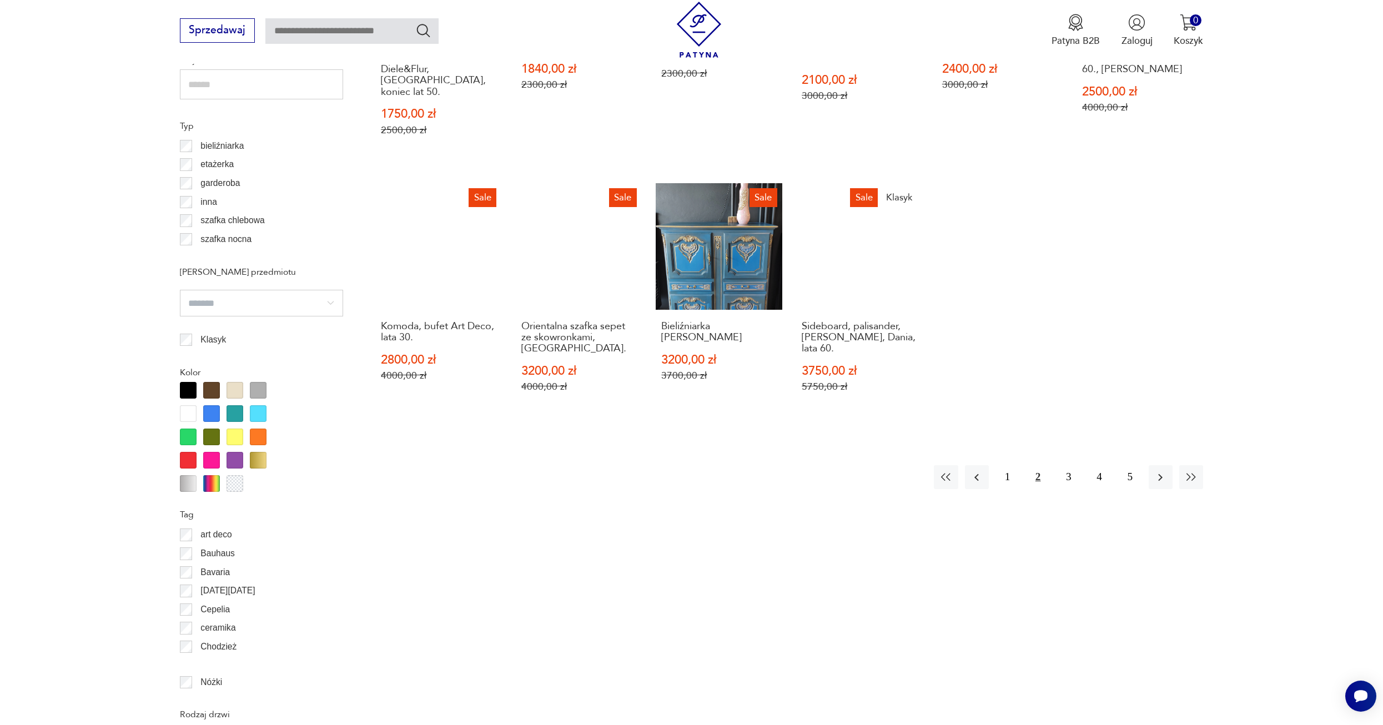
scroll to position [947, 0]
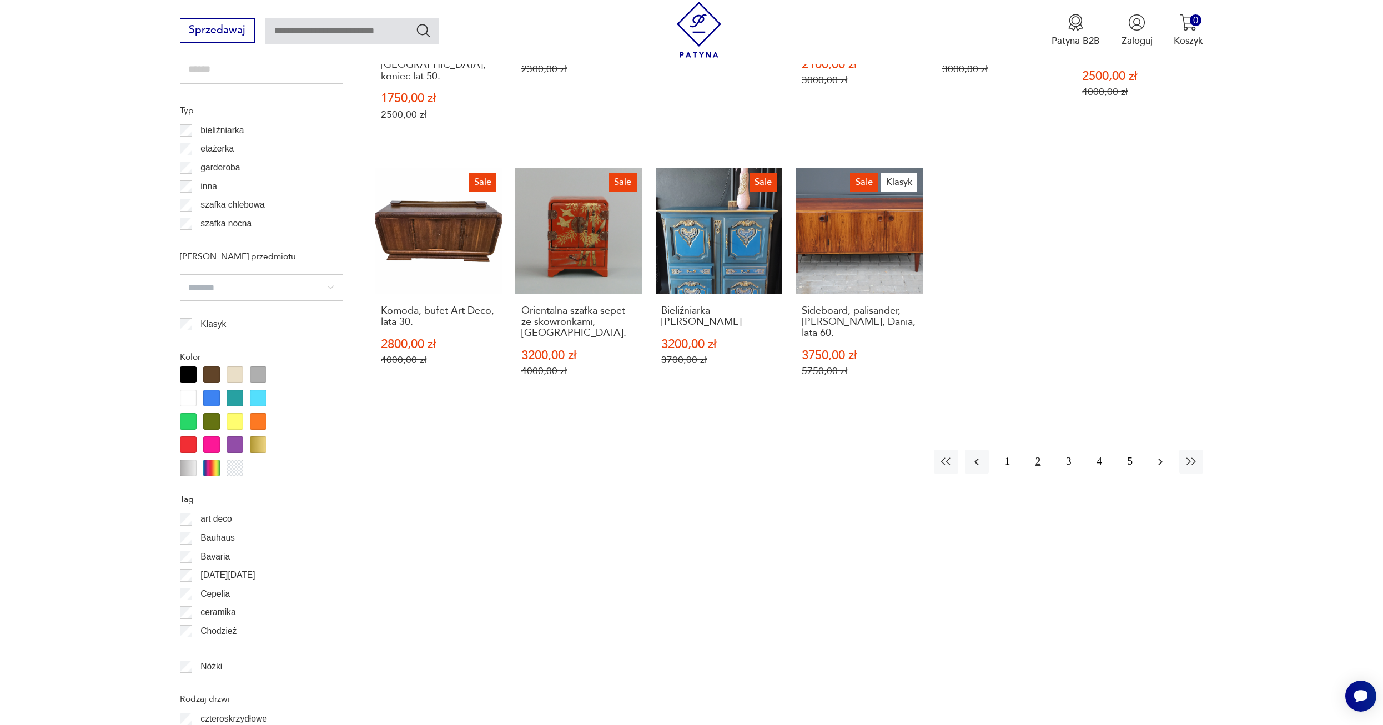
click at [1160, 455] on icon "button" at bounding box center [1159, 461] width 13 height 13
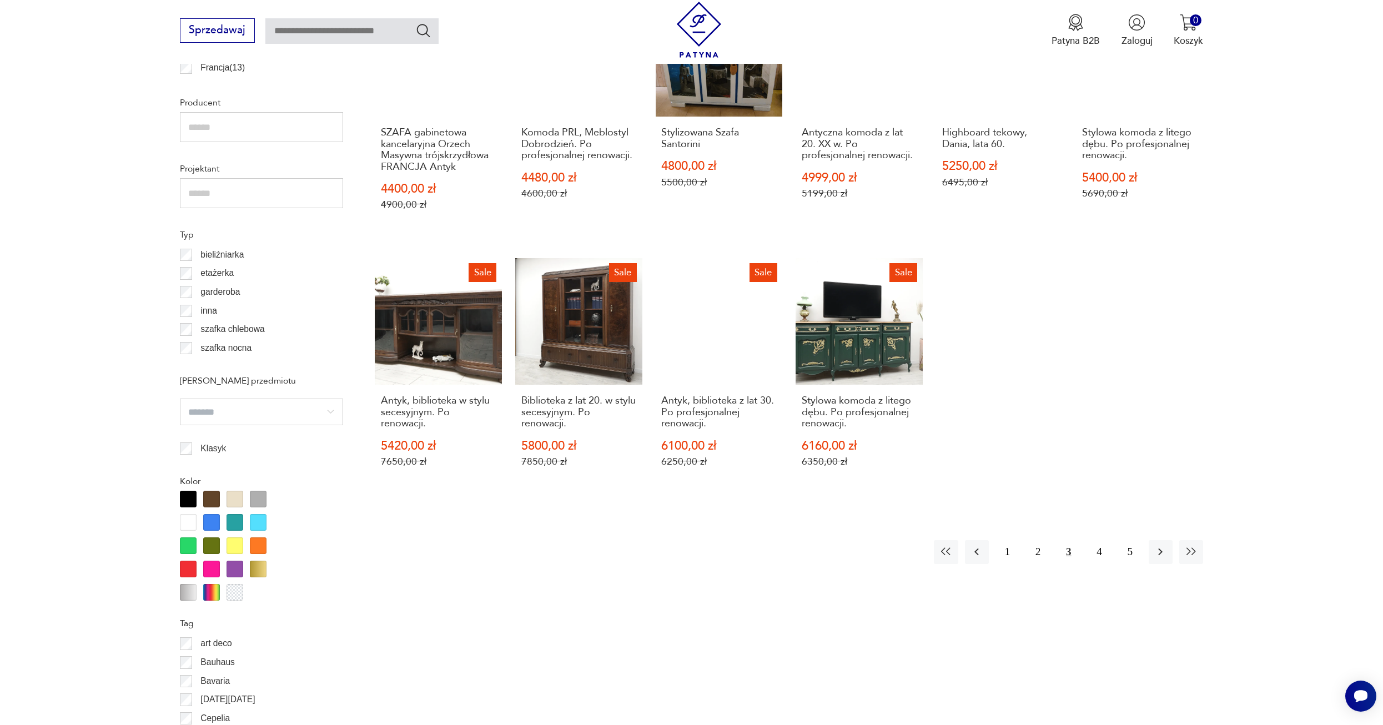
scroll to position [836, 0]
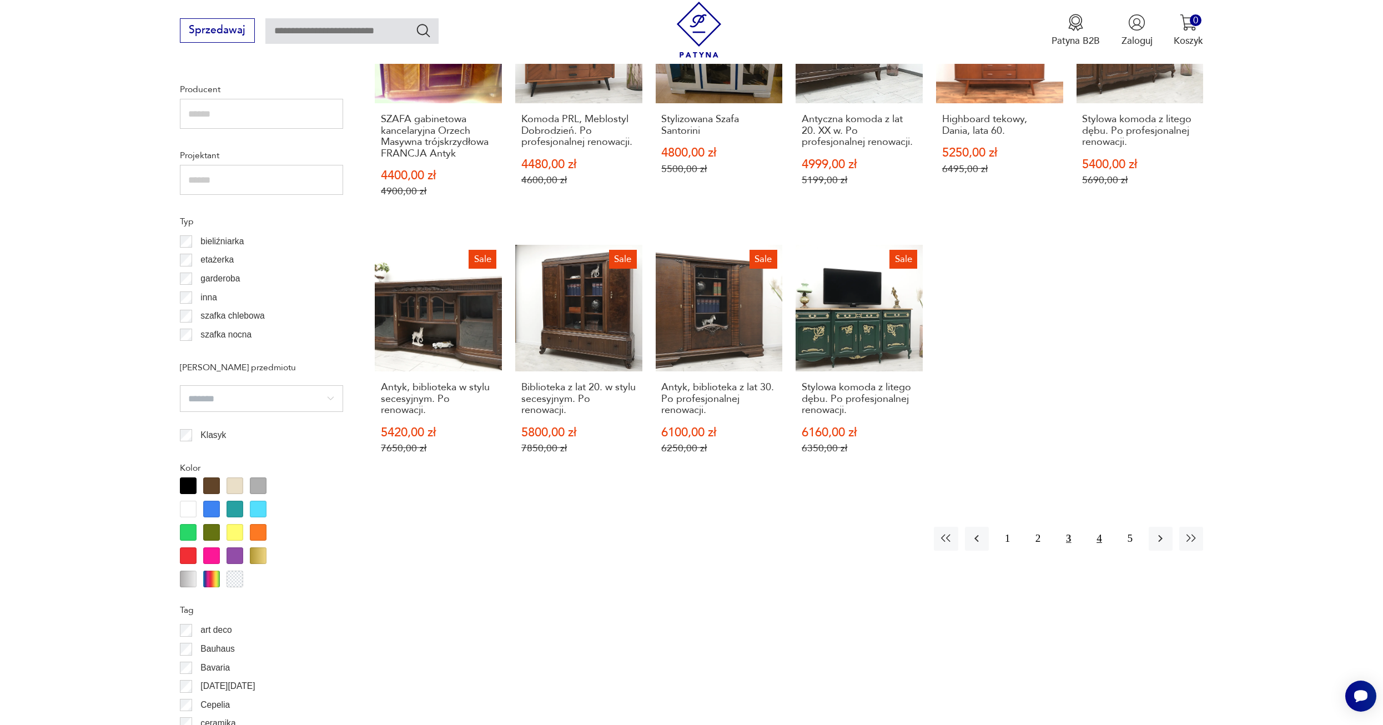
click at [1102, 536] on button "4" at bounding box center [1099, 539] width 24 height 24
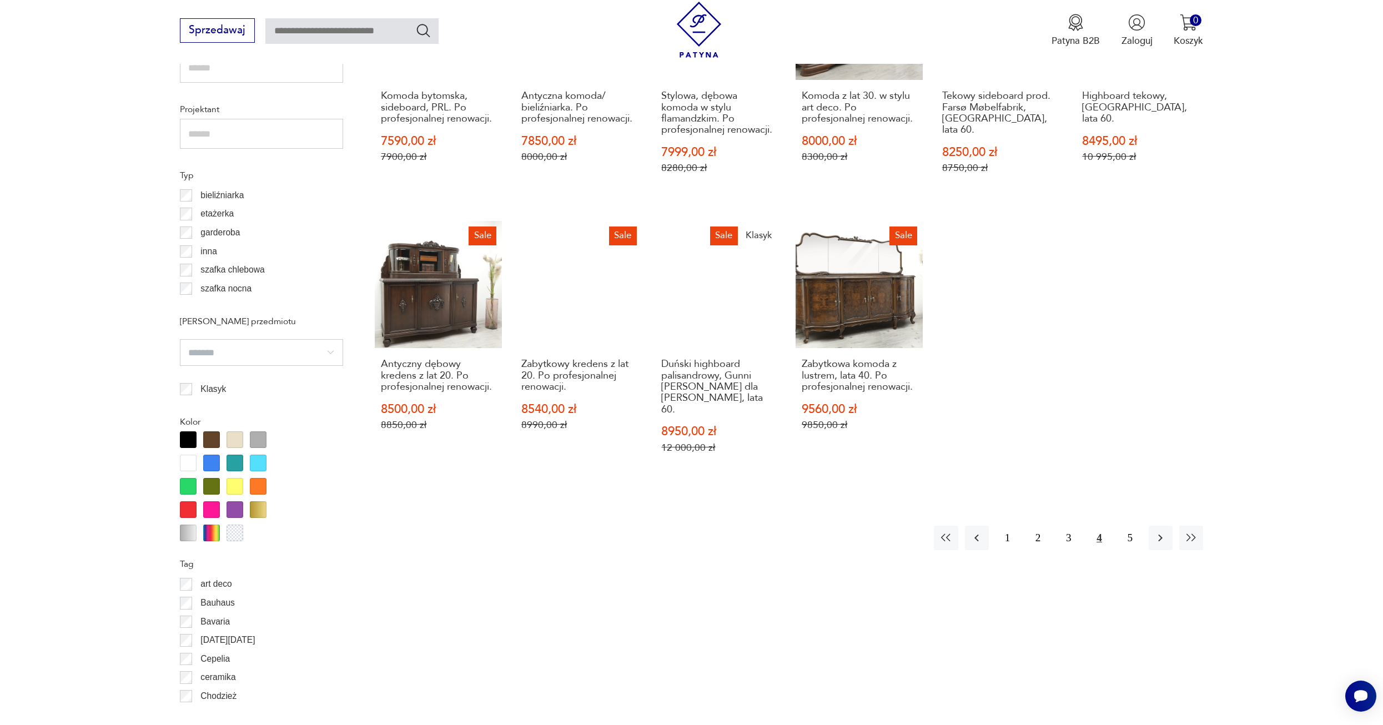
scroll to position [891, 0]
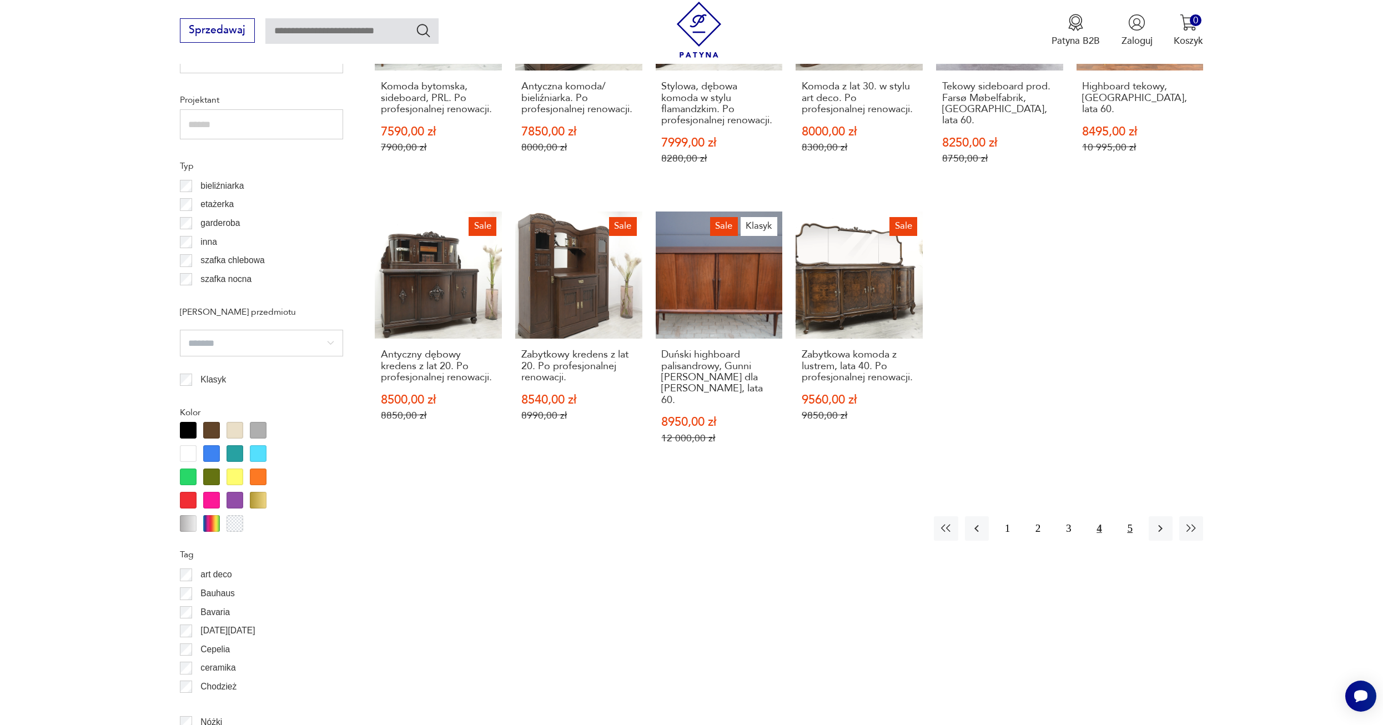
click at [1126, 516] on button "5" at bounding box center [1130, 528] width 24 height 24
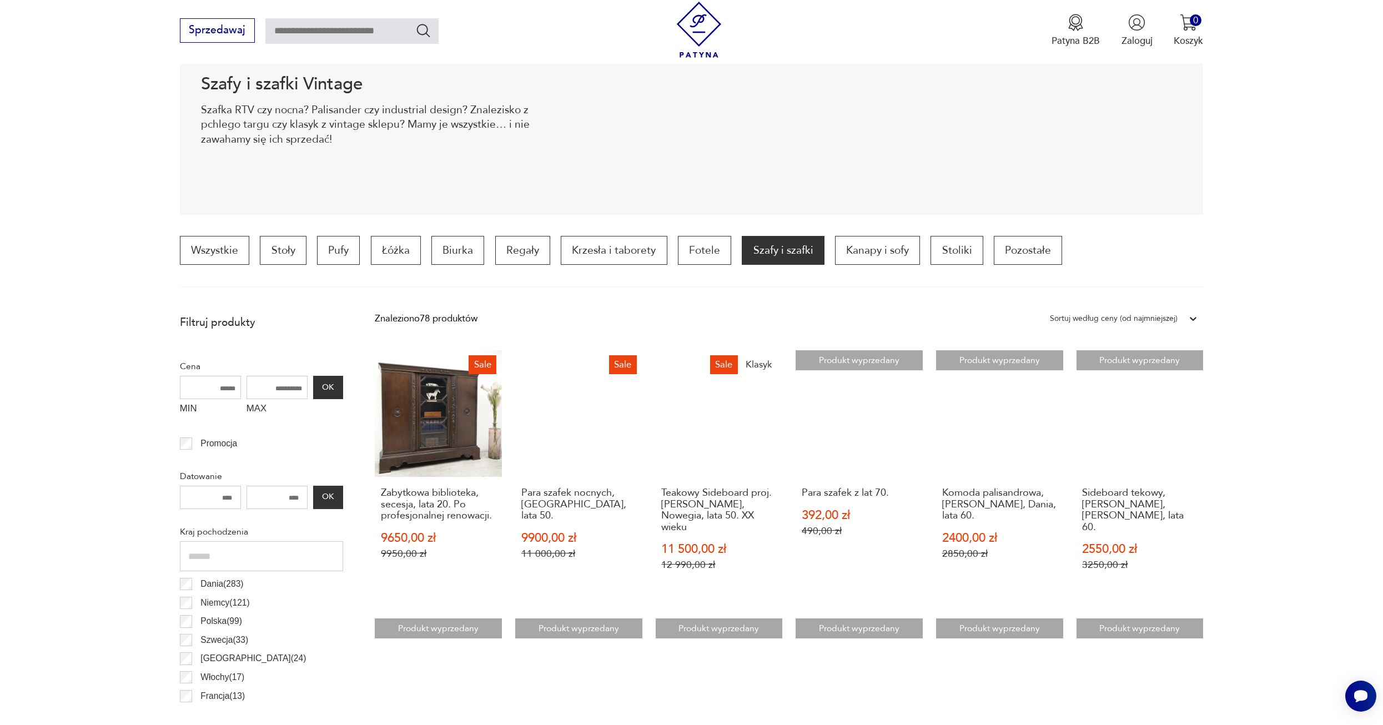
scroll to position [114, 0]
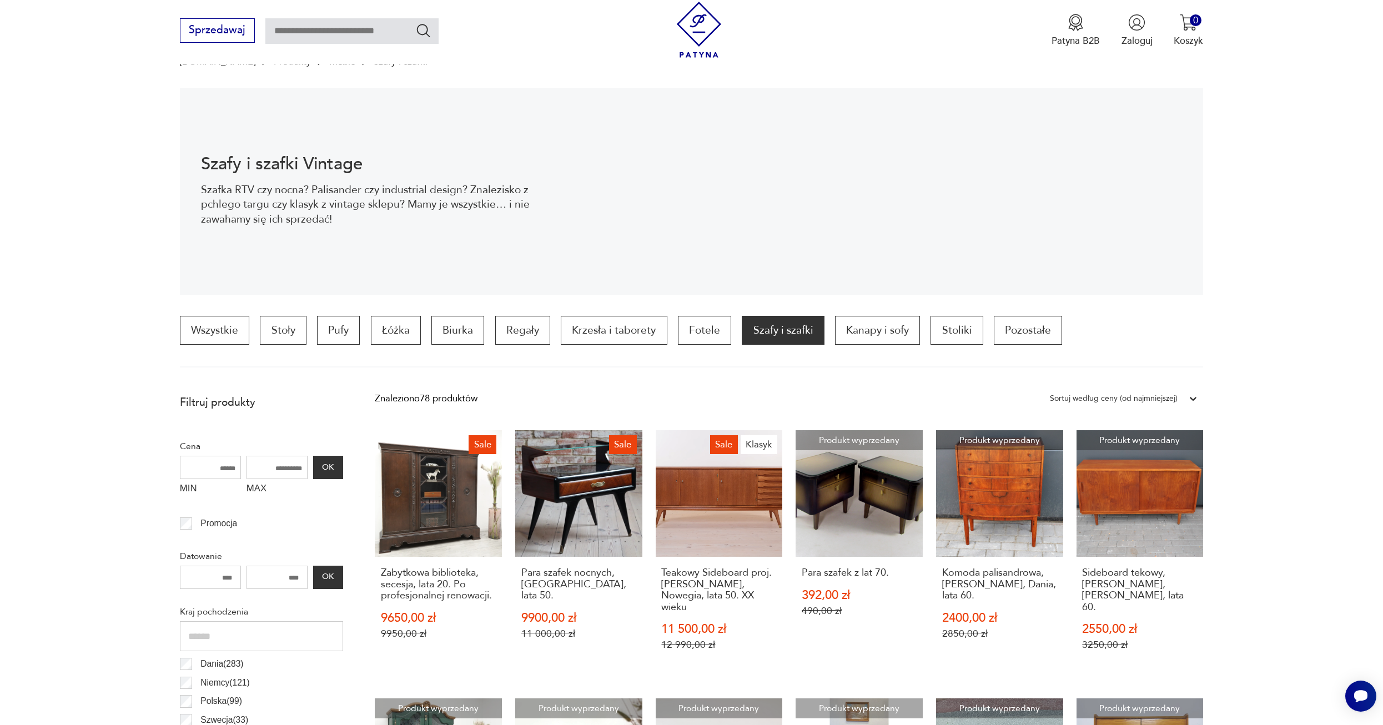
click at [306, 33] on input "text" at bounding box center [351, 31] width 173 height 26
type input "**********"
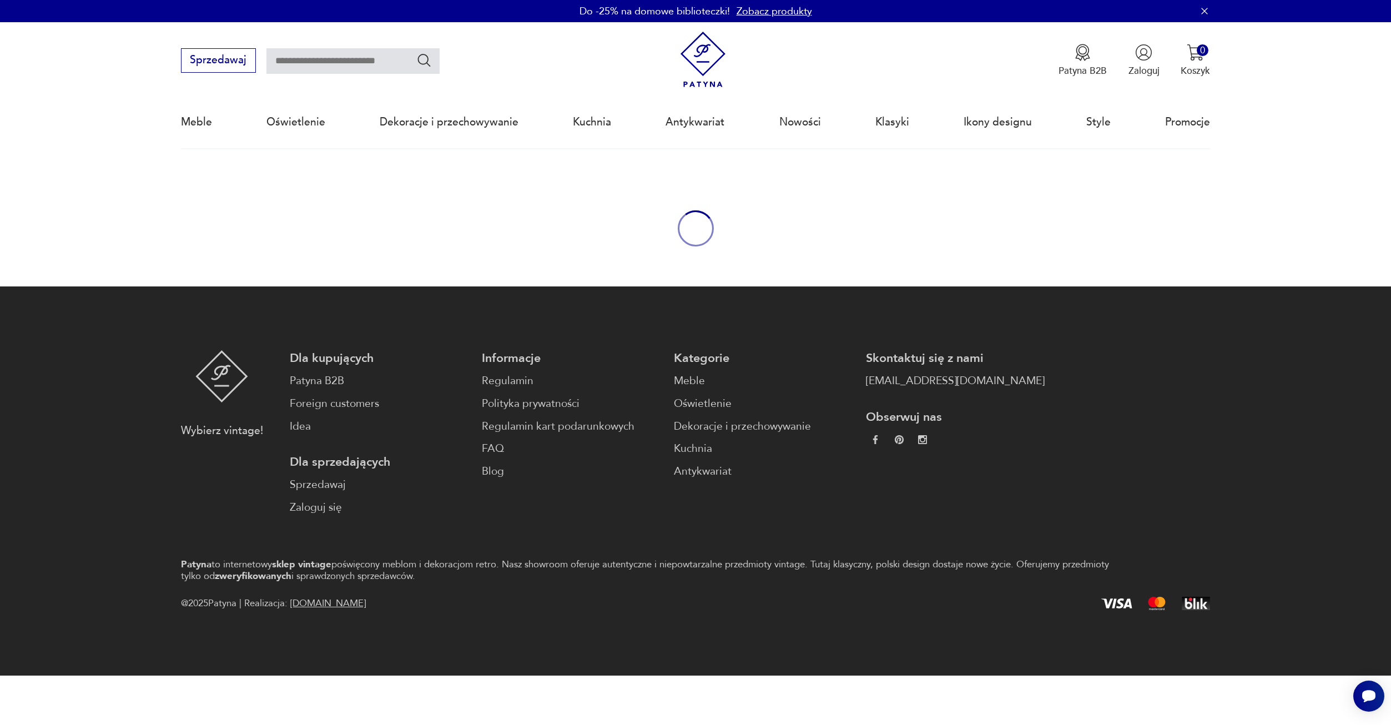
type input "**********"
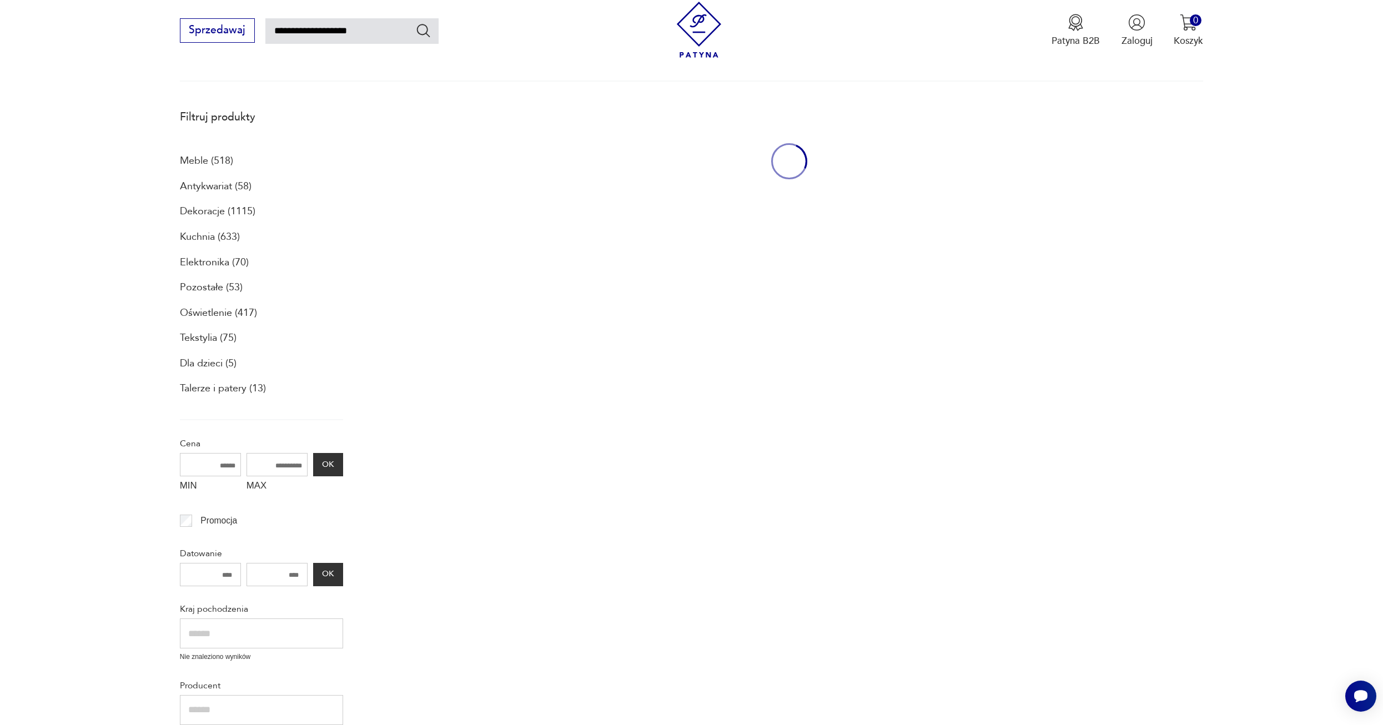
scroll to position [148, 0]
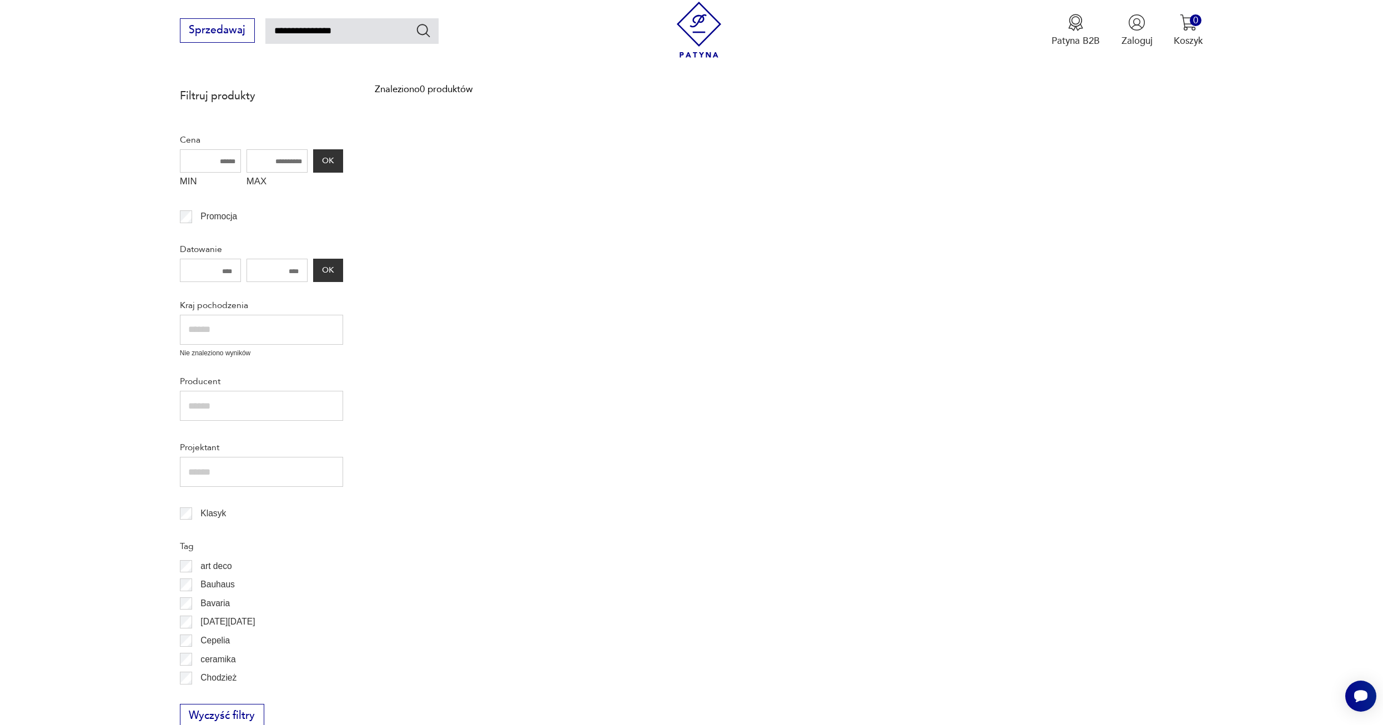
click at [270, 28] on input "**********" at bounding box center [351, 31] width 173 height 26
type input "**********"
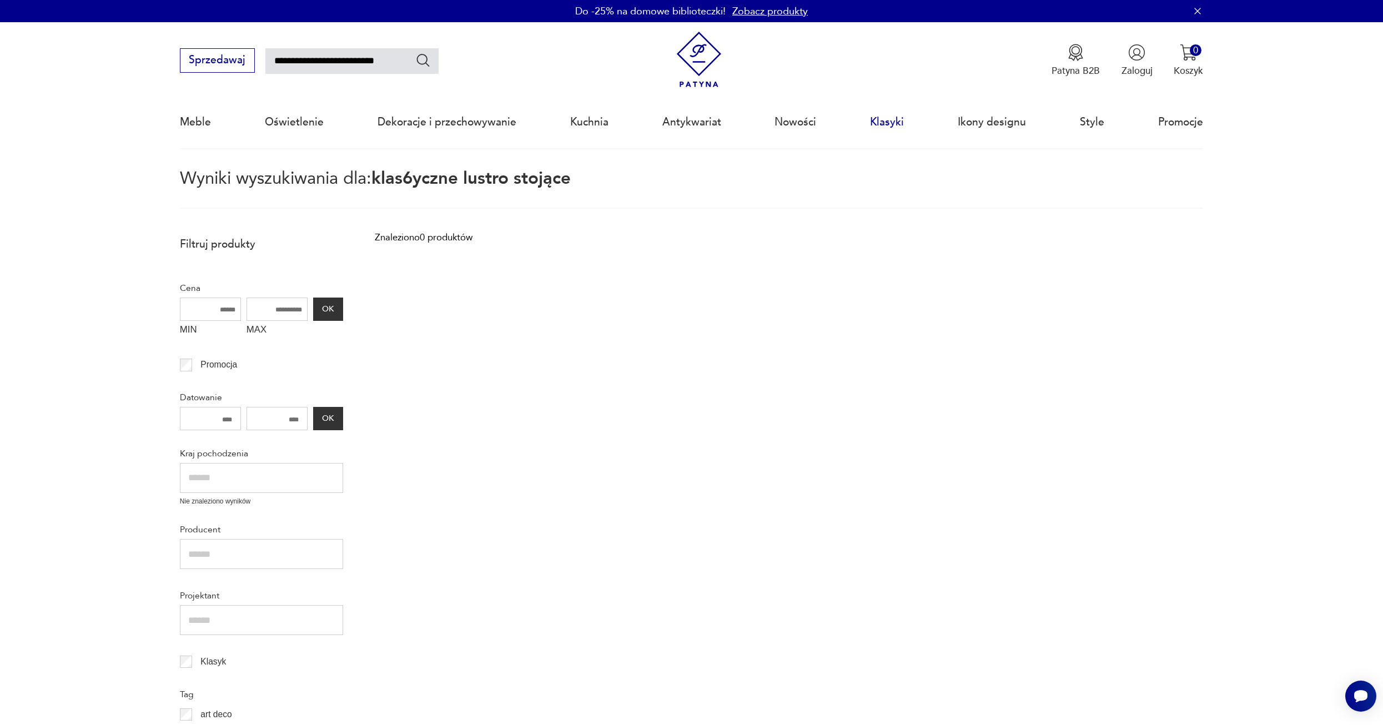
click at [889, 119] on link "Klasyki" at bounding box center [887, 122] width 34 height 51
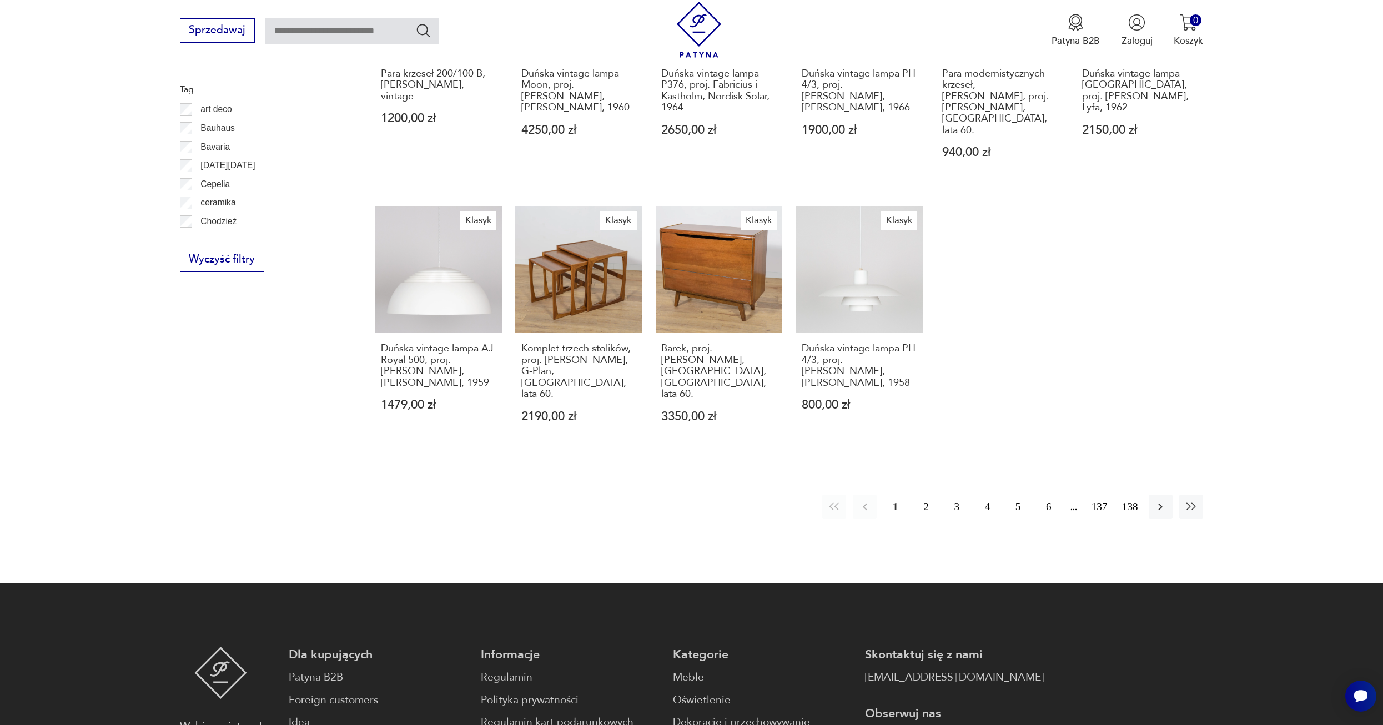
scroll to position [618, 0]
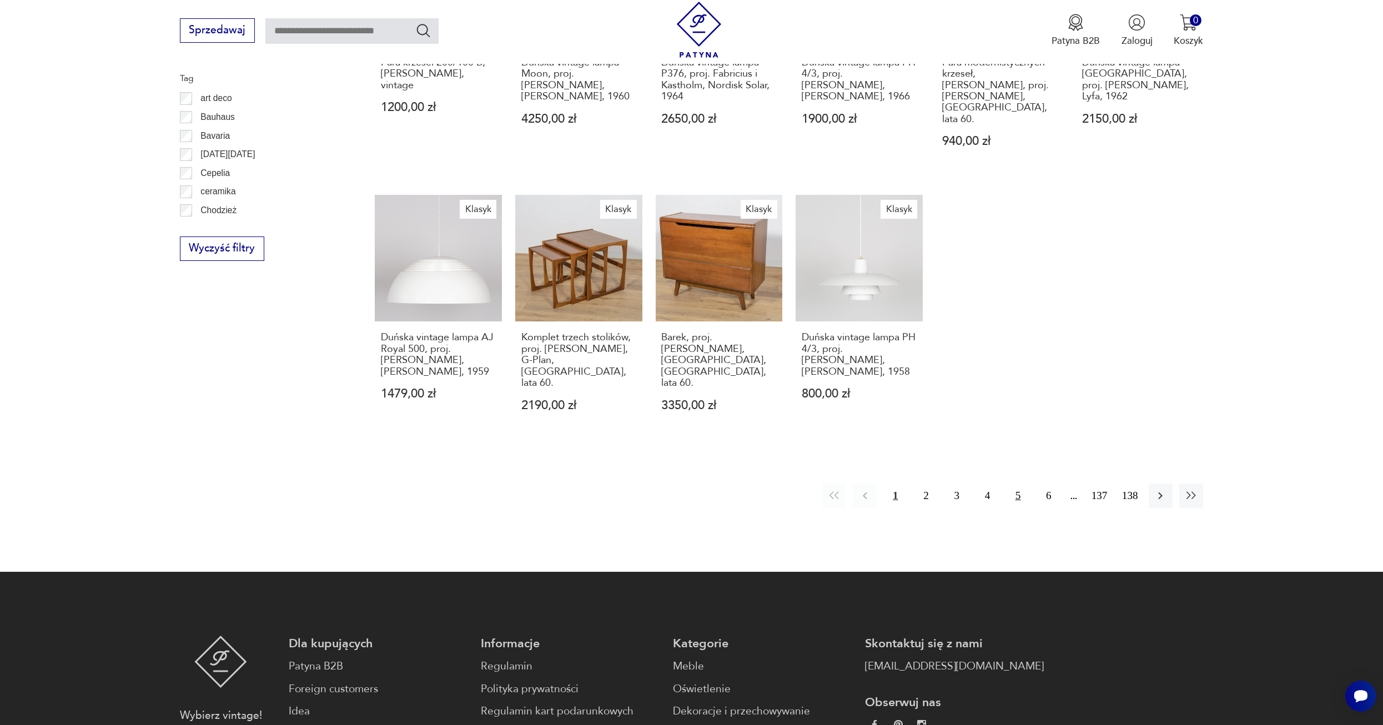
click at [1019, 483] on button "5" at bounding box center [1018, 495] width 24 height 24
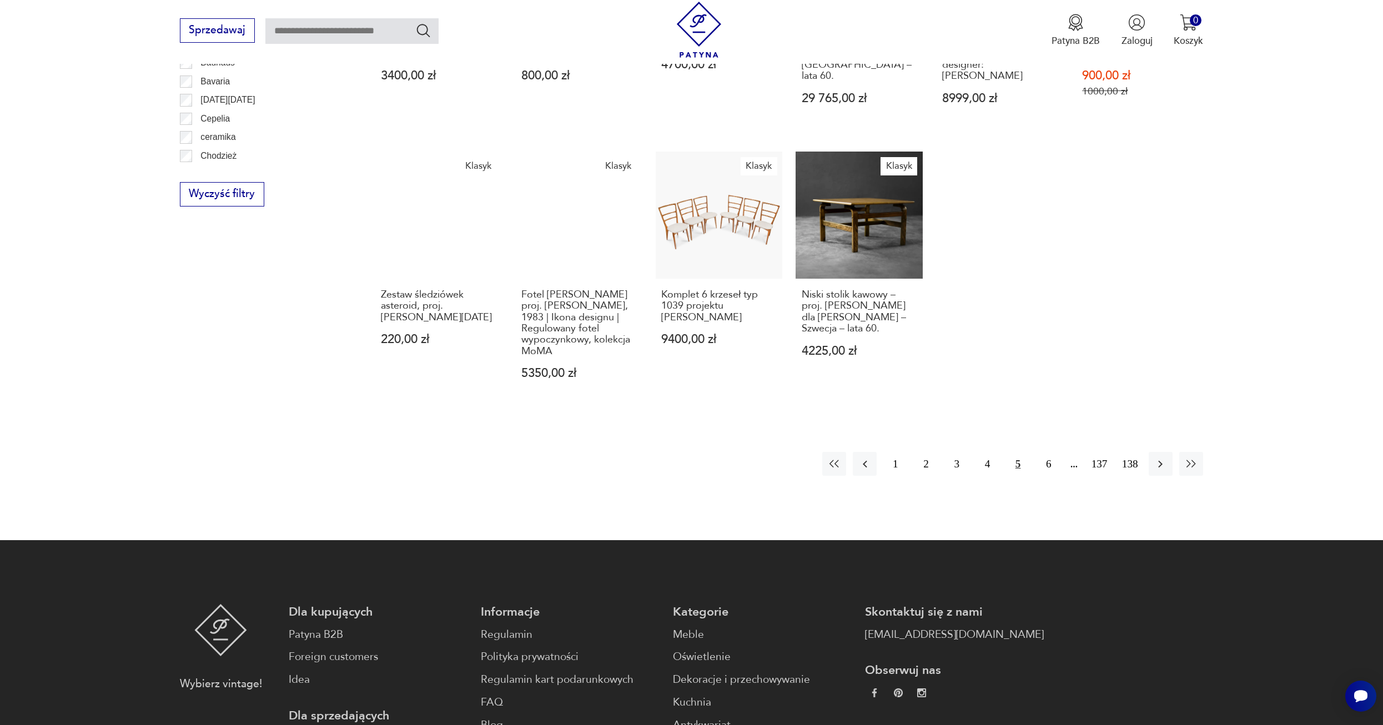
scroll to position [677, 0]
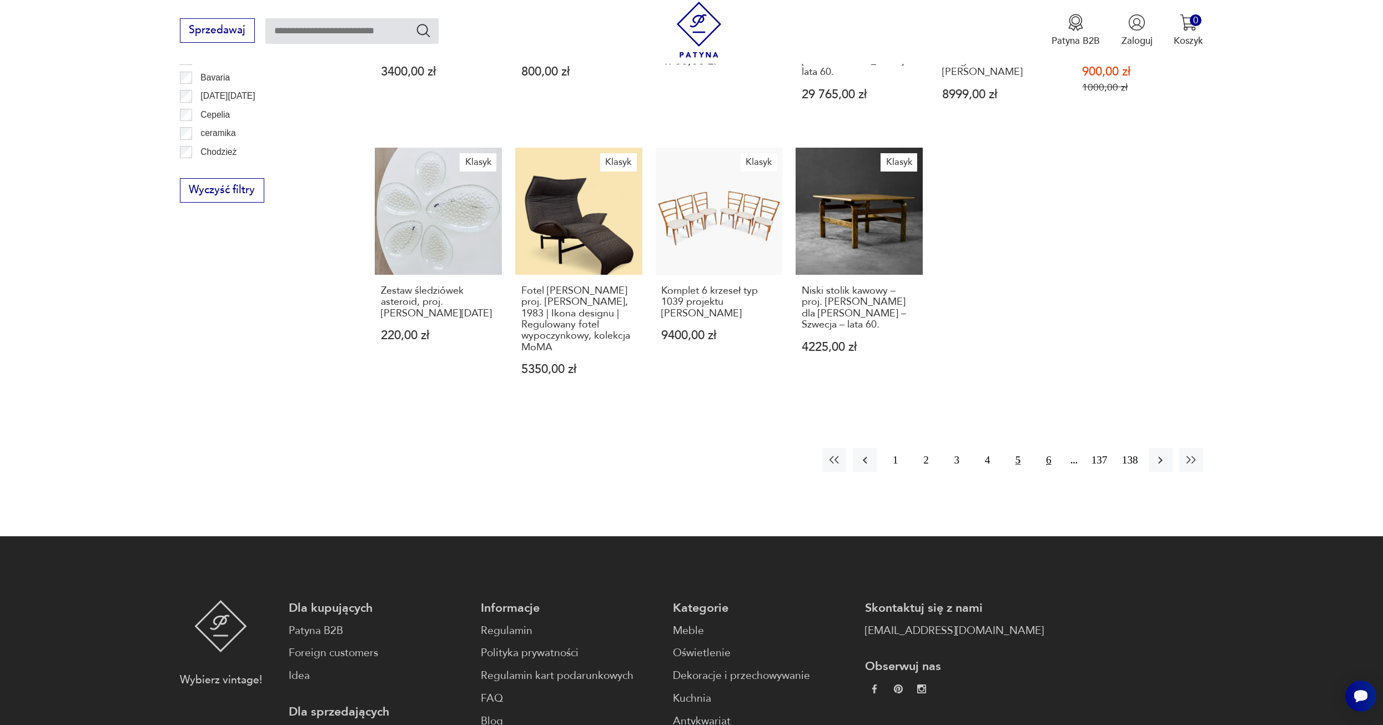
click at [1048, 448] on button "6" at bounding box center [1048, 460] width 24 height 24
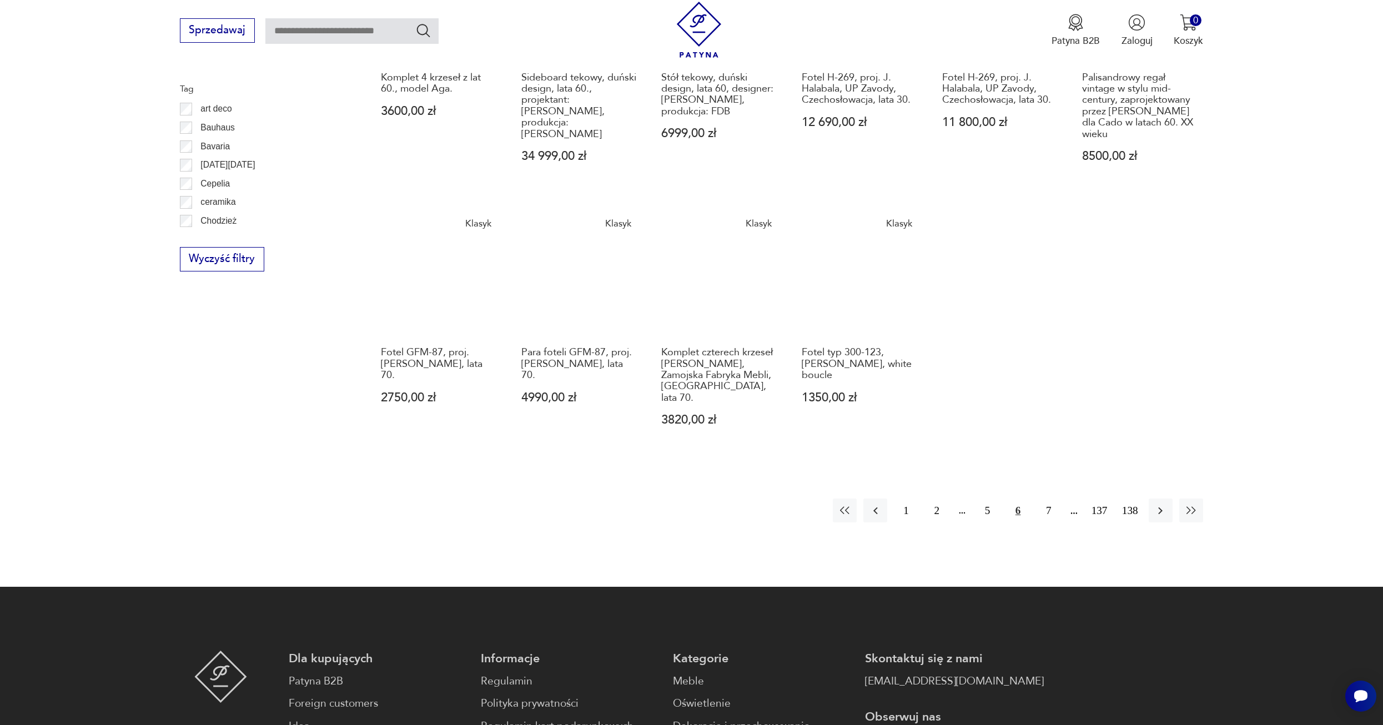
scroll to position [621, 0]
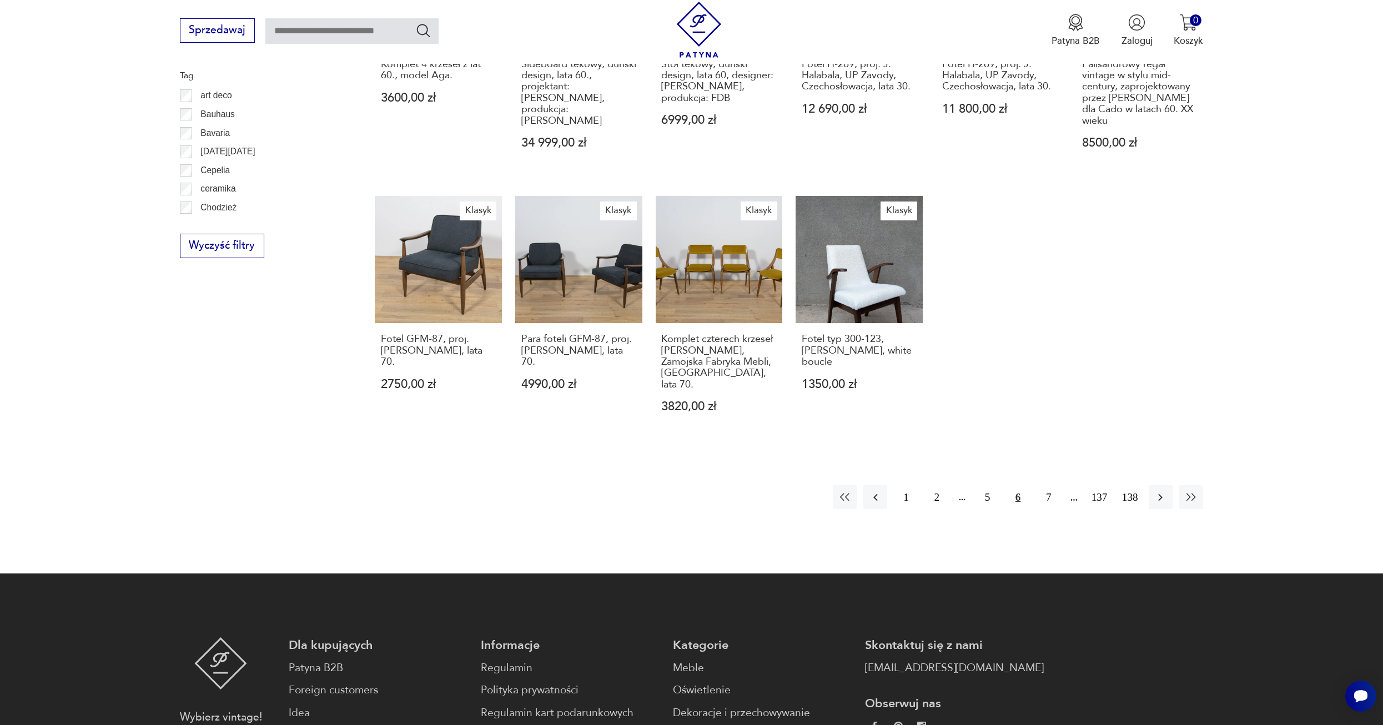
scroll to position [677, 0]
